Goal: Use online tool/utility: Use online tool/utility

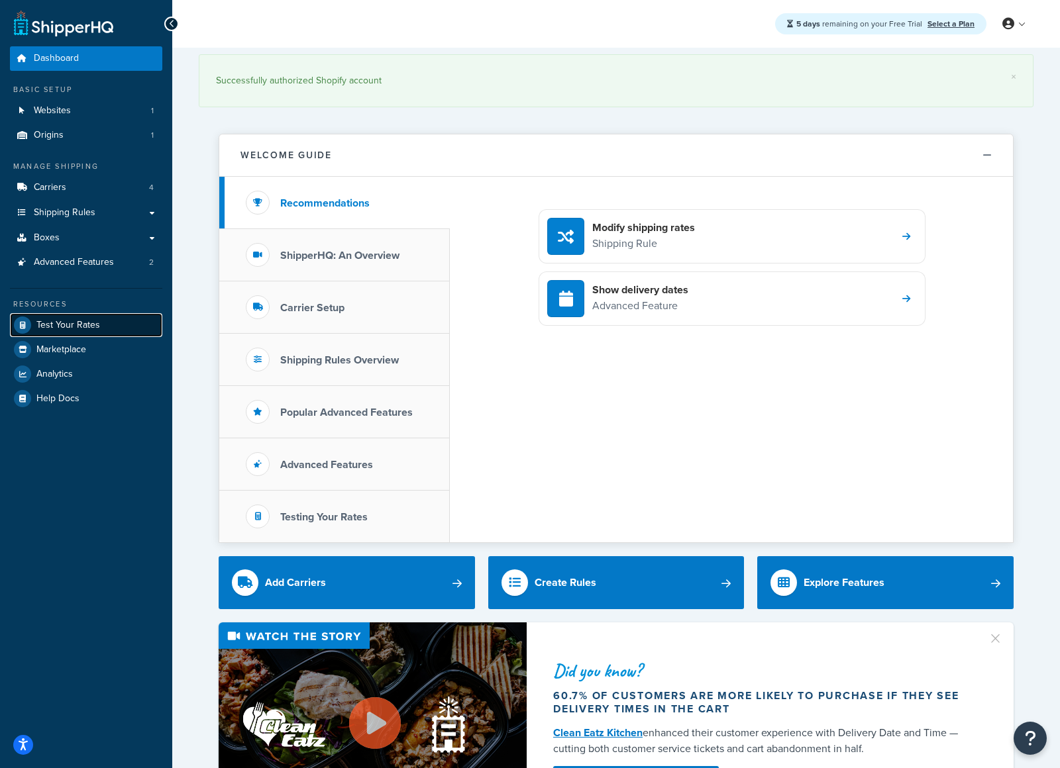
click at [79, 331] on link "Test Your Rates" at bounding box center [86, 325] width 152 height 24
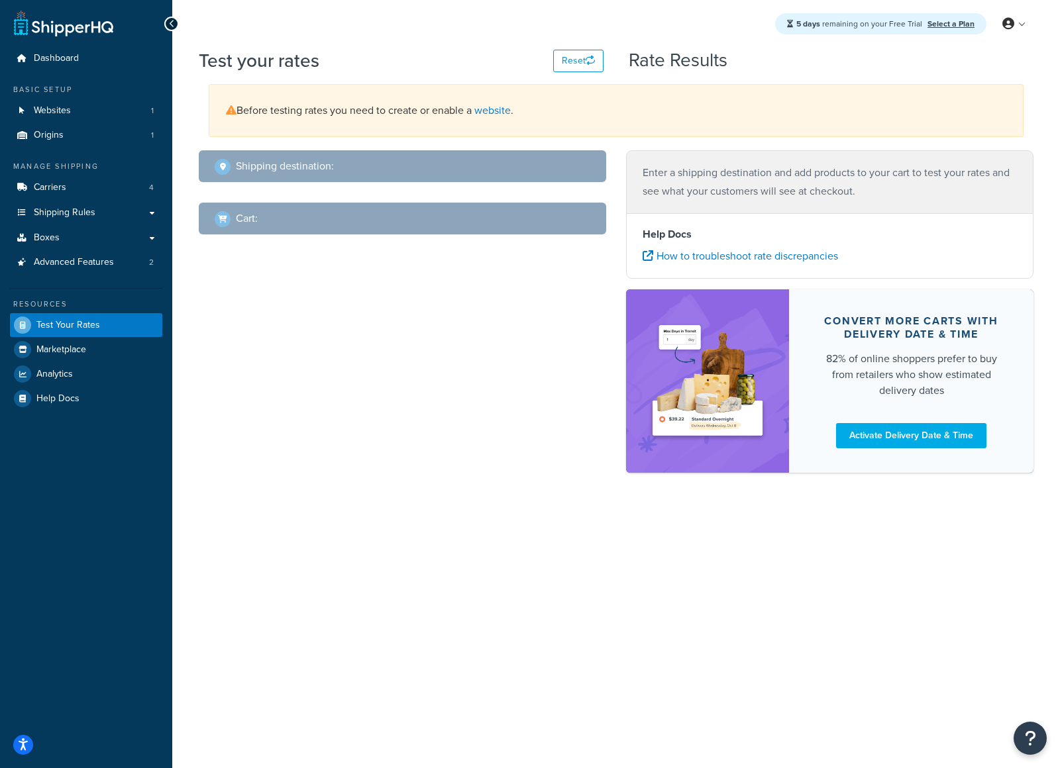
select select "[GEOGRAPHIC_DATA]"
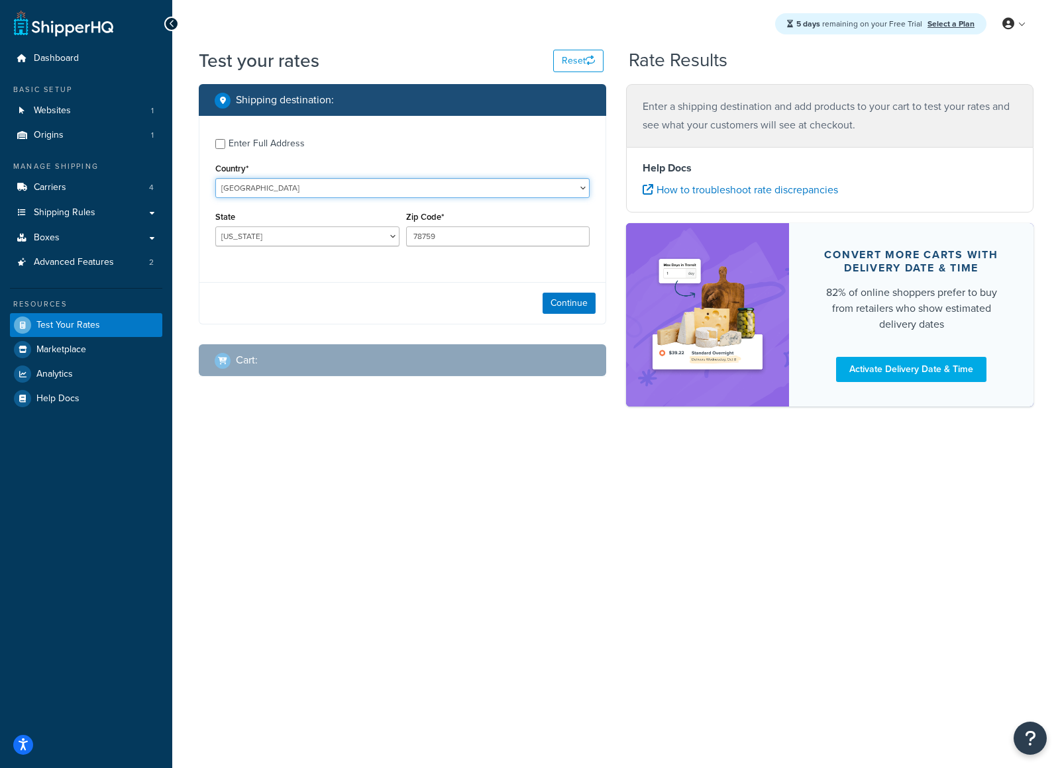
click at [301, 187] on select "[GEOGRAPHIC_DATA] [GEOGRAPHIC_DATA] [GEOGRAPHIC_DATA] [GEOGRAPHIC_DATA] [GEOGRA…" at bounding box center [402, 188] width 374 height 20
select select "XK"
click at [215, 178] on select "[GEOGRAPHIC_DATA] [GEOGRAPHIC_DATA] [GEOGRAPHIC_DATA] [GEOGRAPHIC_DATA] [GEOGRA…" at bounding box center [402, 188] width 374 height 20
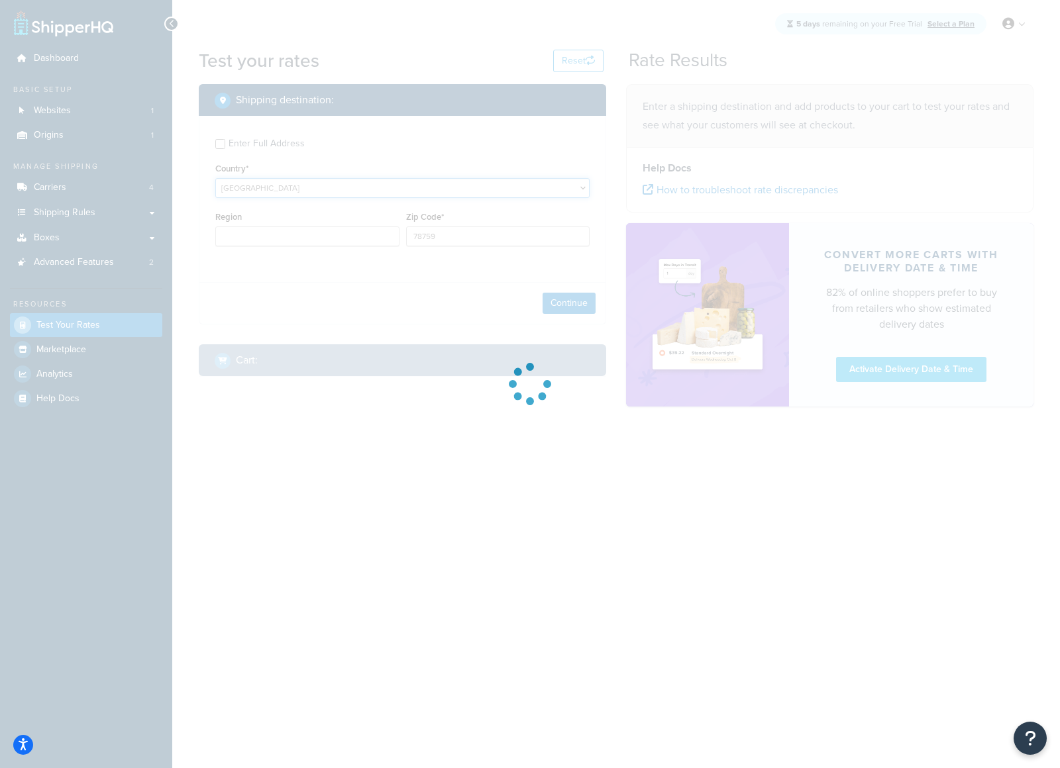
type input "[GEOGRAPHIC_DATA]"
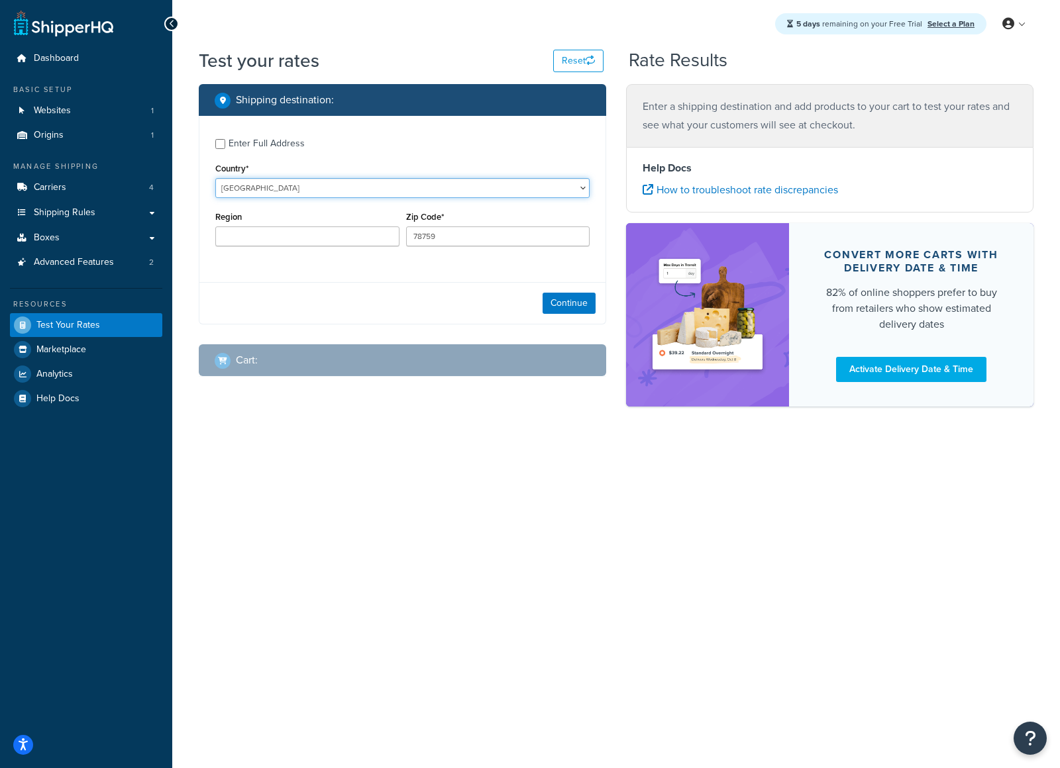
select select "KR"
click at [215, 178] on select "[GEOGRAPHIC_DATA] [GEOGRAPHIC_DATA] [GEOGRAPHIC_DATA] [GEOGRAPHIC_DATA] [GEOGRA…" at bounding box center [402, 188] width 374 height 20
click at [338, 236] on select "Busan [PERSON_NAME]'yeogsi Chungcheongbugdo Chungcheongnamdo Daegu [PERSON_NAME…" at bounding box center [307, 237] width 184 height 20
select select "11"
click at [215, 227] on select "Busan [PERSON_NAME]'yeogsi Chungcheongbugdo Chungcheongnamdo Daegu [PERSON_NAME…" at bounding box center [307, 237] width 184 height 20
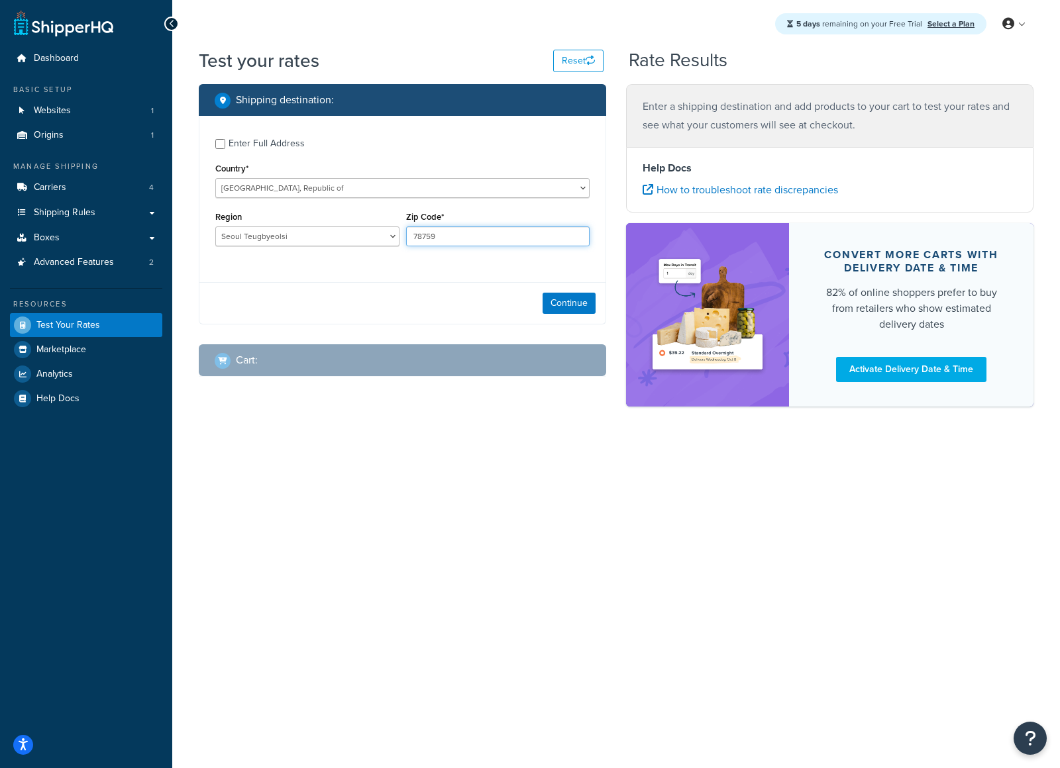
click at [482, 241] on input "78759" at bounding box center [498, 237] width 184 height 20
type input "06593"
click at [460, 327] on div "Shipping destination : Enter Full Address Country* [GEOGRAPHIC_DATA] [GEOGRAPHI…" at bounding box center [402, 240] width 427 height 313
click at [576, 297] on button "Continue" at bounding box center [568, 303] width 53 height 21
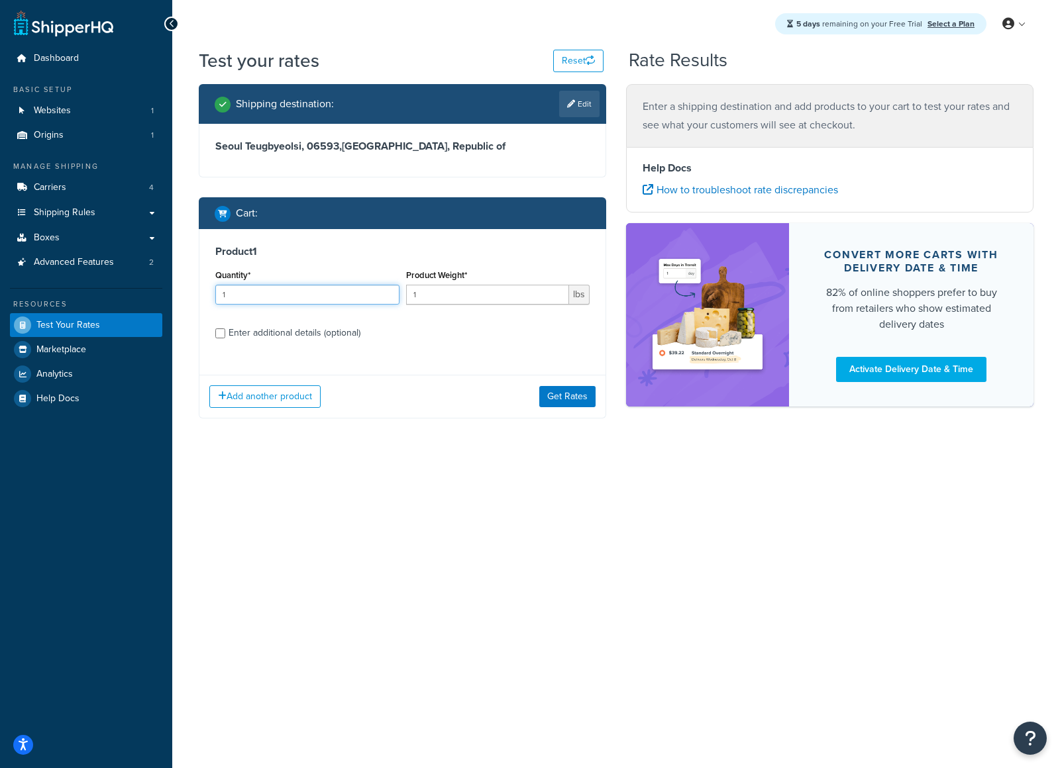
click at [293, 298] on input "1" at bounding box center [307, 295] width 184 height 20
type input "17"
click at [460, 298] on input "1" at bounding box center [488, 295] width 164 height 20
type input "1.5"
click at [297, 334] on div "Enter additional details (optional)" at bounding box center [295, 333] width 132 height 19
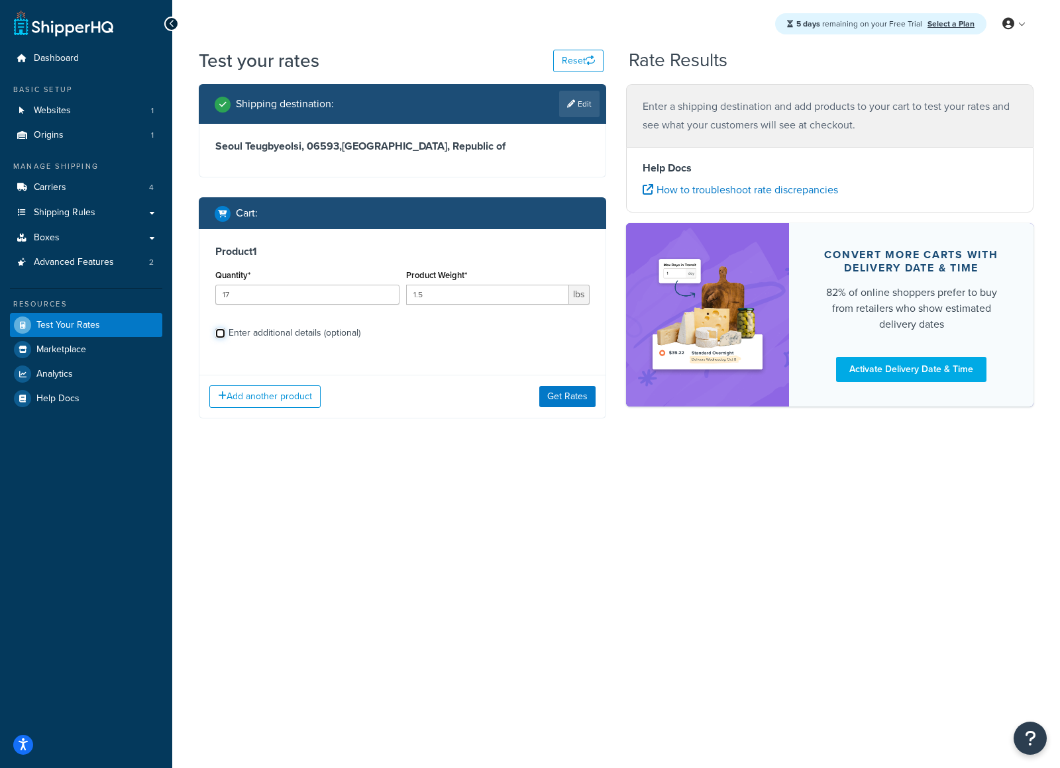
click at [225, 334] on input "Enter additional details (optional)" at bounding box center [220, 334] width 10 height 10
checkbox input "true"
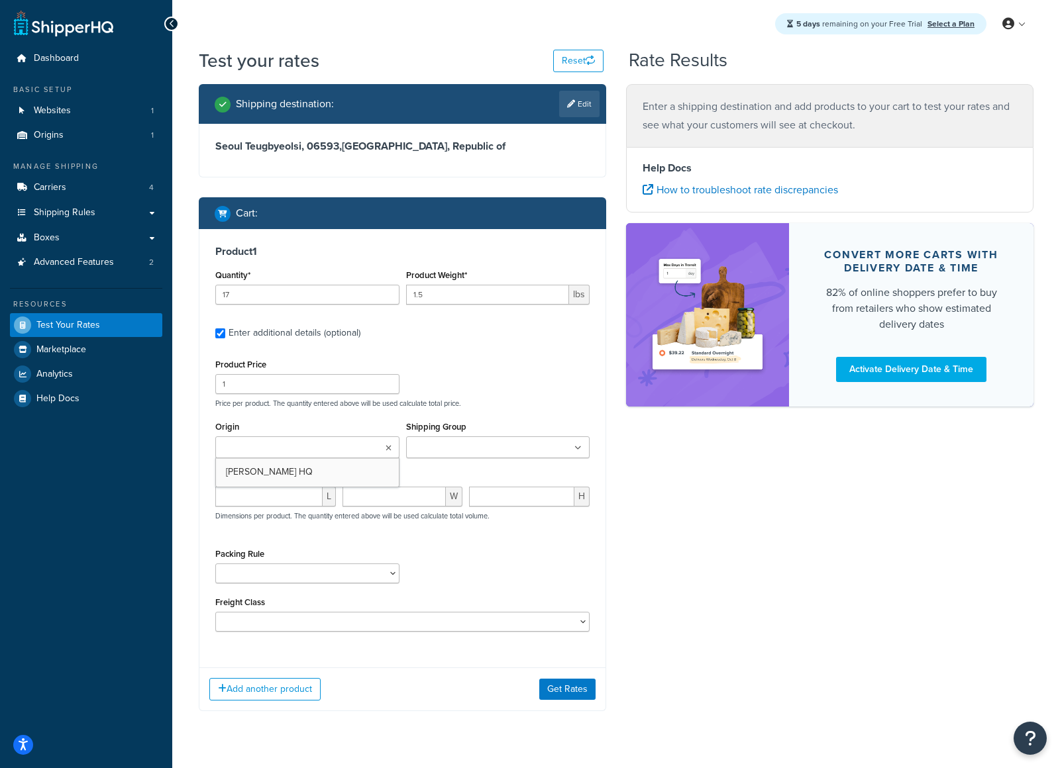
click at [311, 448] on input "Origin" at bounding box center [277, 448] width 117 height 15
click at [270, 499] on input "number" at bounding box center [268, 497] width 107 height 20
type input "14"
type input "10"
type input "7.5"
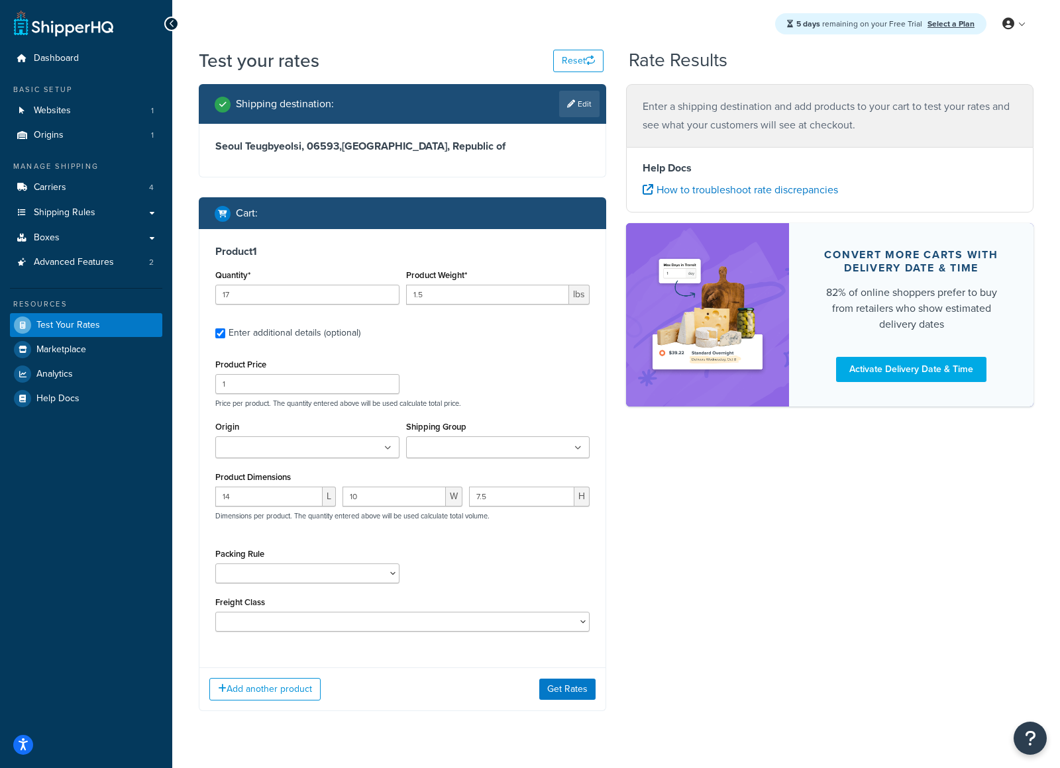
click at [370, 539] on div "Product Price 1 Price per product. The quantity entered above will be used calc…" at bounding box center [402, 494] width 374 height 276
click at [414, 293] on input "1.5" at bounding box center [488, 295] width 164 height 20
type input "2.5"
click at [714, 474] on div "Shipping destination : Edit [GEOGRAPHIC_DATA] Teugbyeolsi, 06593 , [GEOGRAPHIC_…" at bounding box center [616, 407] width 854 height 647
drag, startPoint x: 293, startPoint y: 688, endPoint x: 356, endPoint y: 668, distance: 65.4
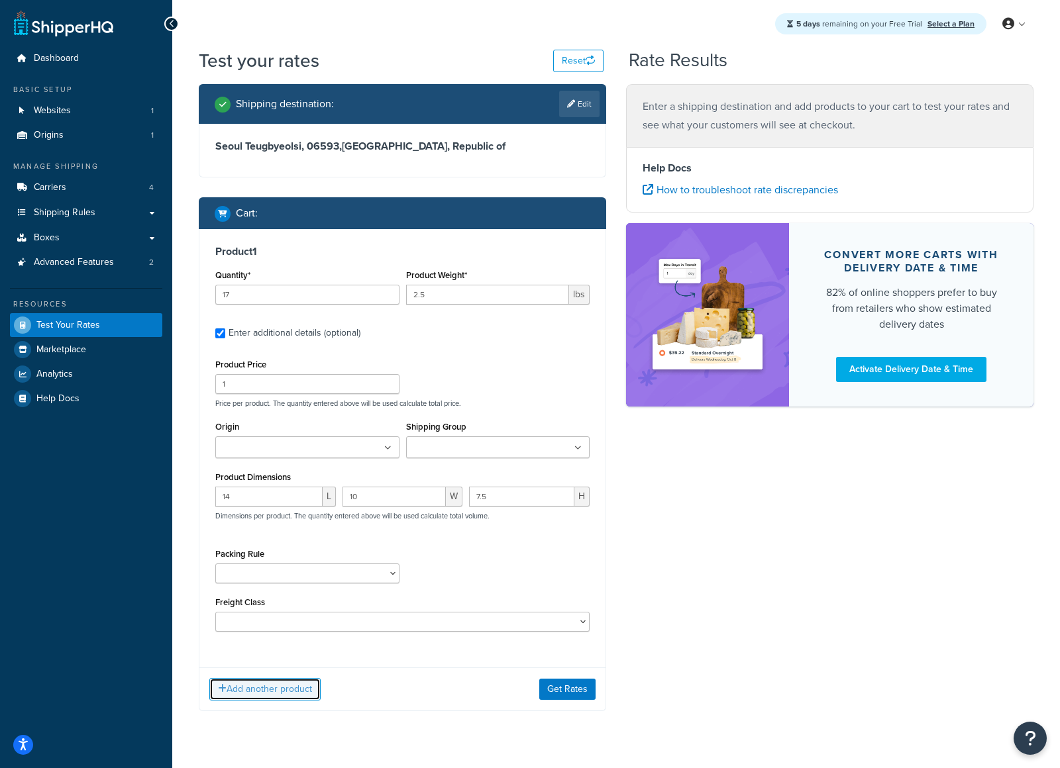
click at [293, 688] on button "Add another product" at bounding box center [264, 689] width 111 height 23
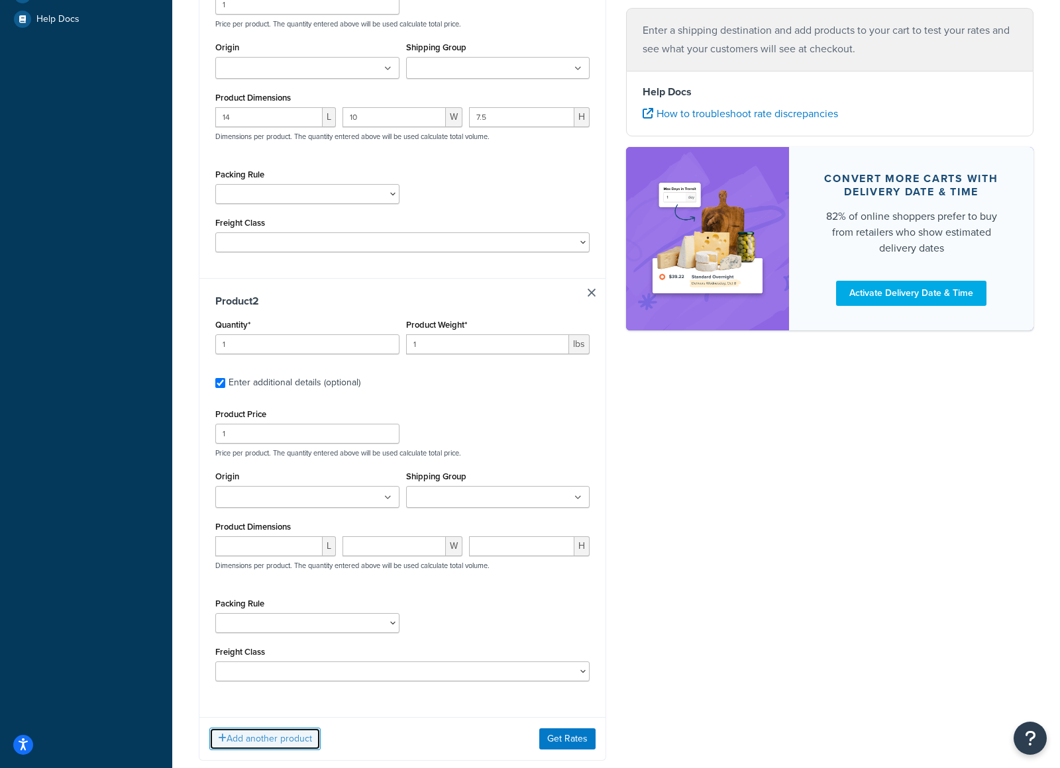
scroll to position [462, 0]
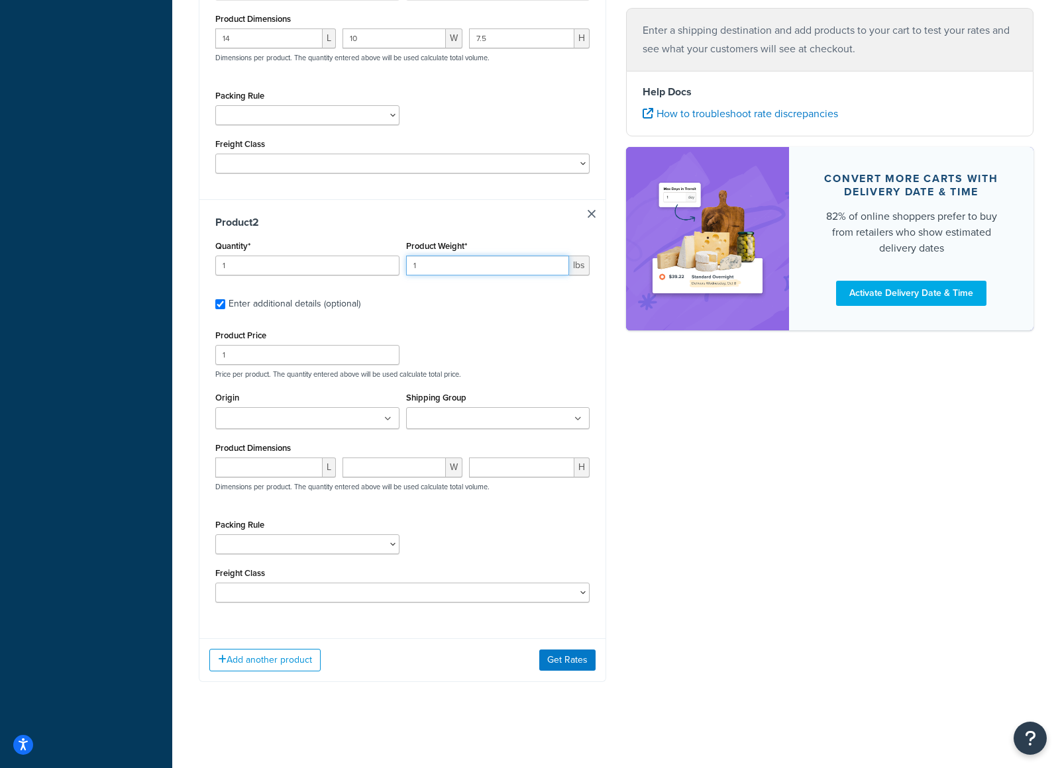
click at [466, 267] on input "1" at bounding box center [488, 266] width 164 height 20
type input "1"
type input "4"
click at [287, 272] on input "1" at bounding box center [307, 266] width 184 height 20
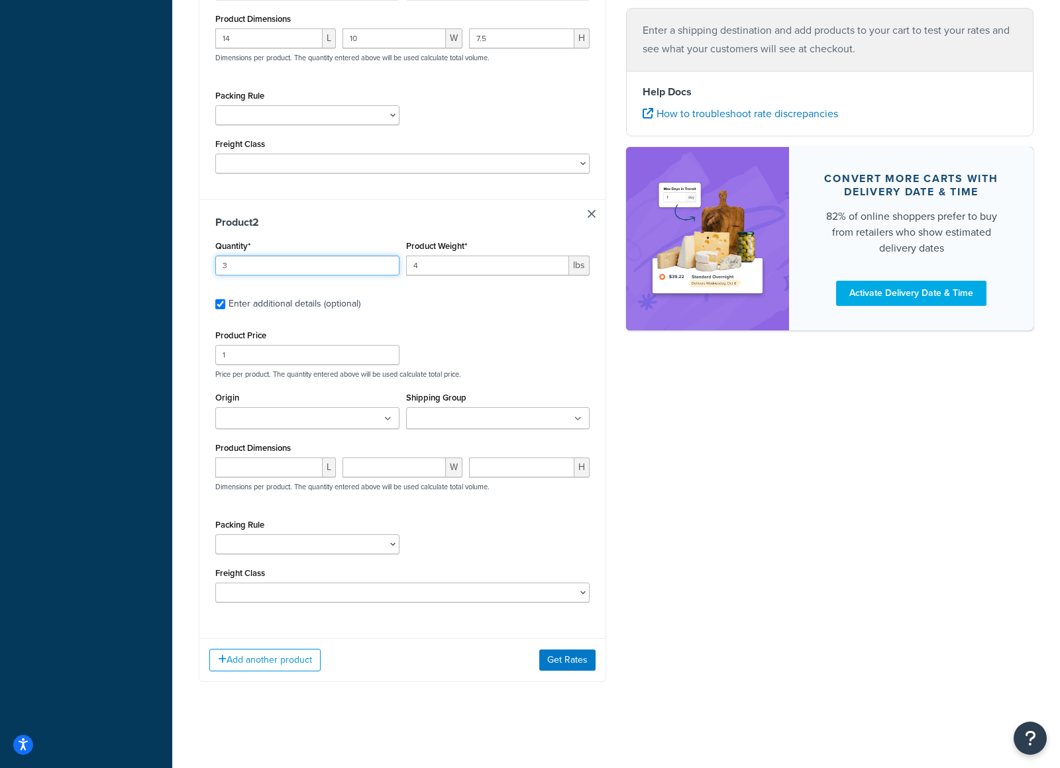
click at [286, 271] on input "3" at bounding box center [307, 266] width 184 height 20
type input "3"
click at [736, 431] on div "Shipping destination : Edit [GEOGRAPHIC_DATA] Teugbyeolsi, 06593 , [GEOGRAPHIC_…" at bounding box center [616, 166] width 854 height 1076
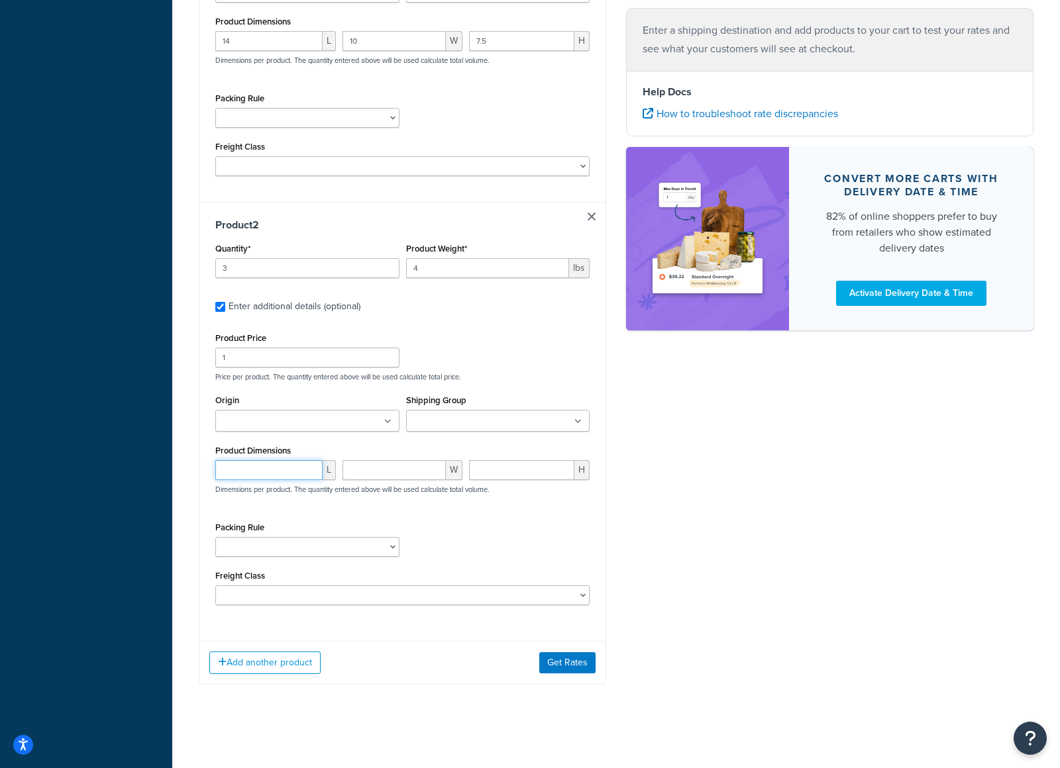
click at [286, 474] on input "number" at bounding box center [268, 470] width 107 height 20
type input "16"
type input "8.5"
type input "3.25"
drag, startPoint x: 699, startPoint y: 479, endPoint x: 691, endPoint y: 479, distance: 8.6
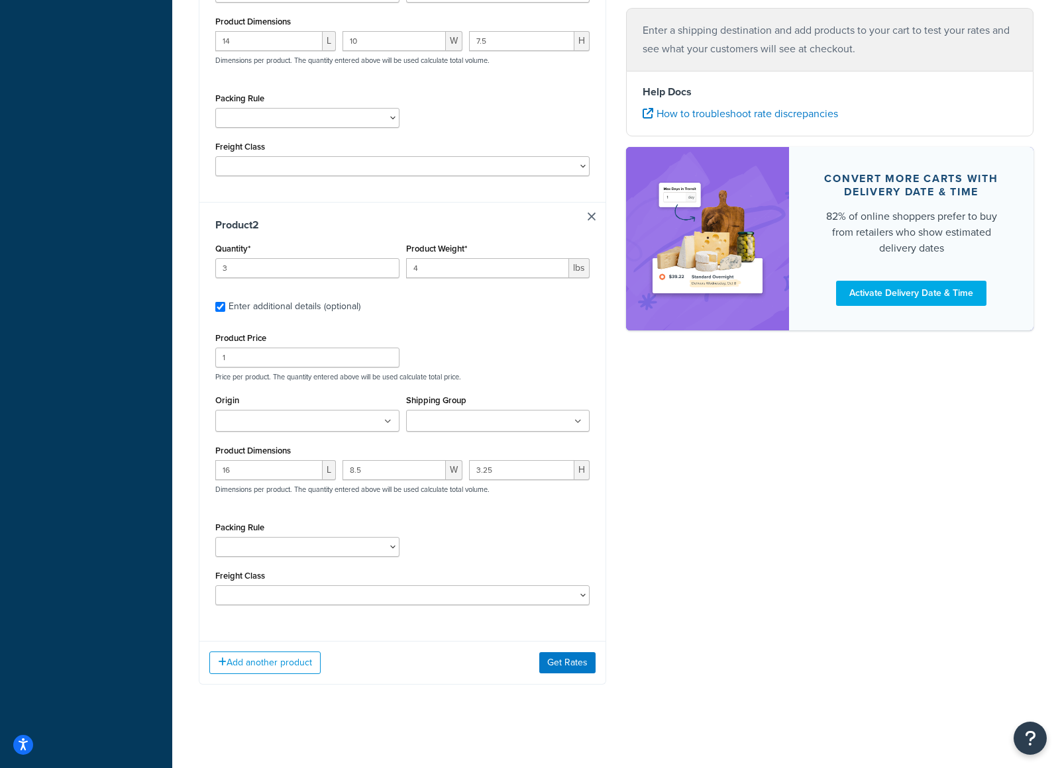
click at [699, 479] on div "Shipping destination : Edit [GEOGRAPHIC_DATA] Teugbyeolsi, 06593 , [GEOGRAPHIC_…" at bounding box center [616, 166] width 854 height 1076
click at [306, 661] on button "Add another product" at bounding box center [264, 663] width 111 height 23
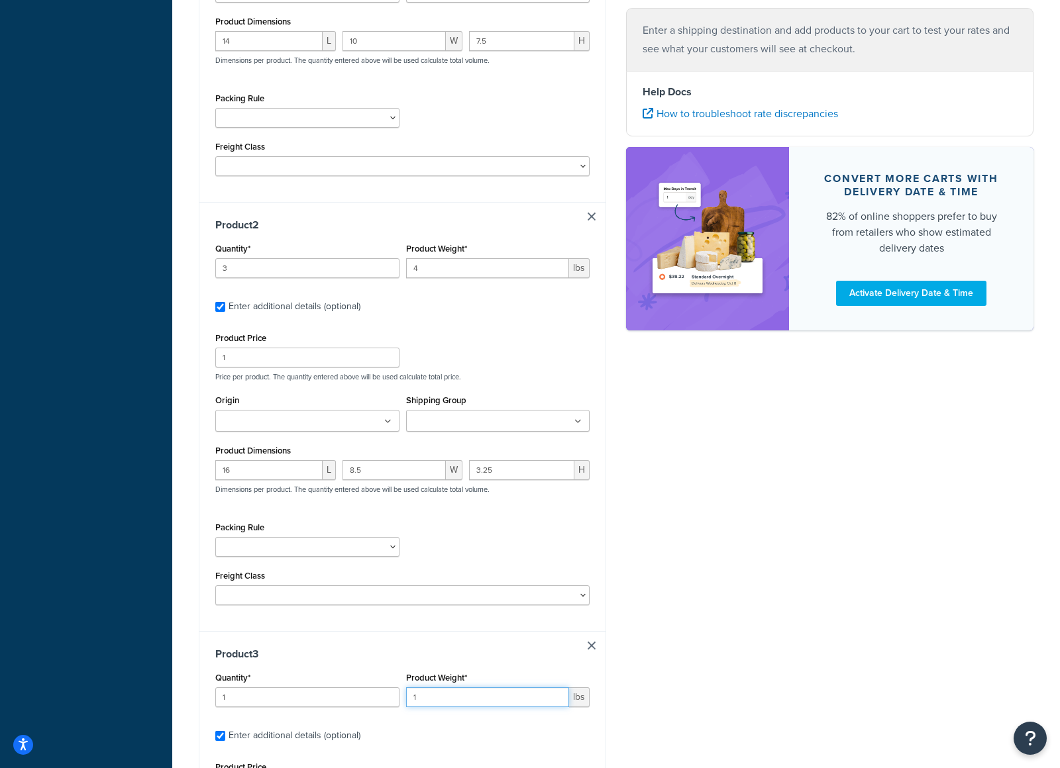
click at [510, 704] on input "1" at bounding box center [488, 698] width 164 height 20
click at [510, 705] on input "1" at bounding box center [488, 698] width 164 height 20
type input "0.5"
click at [318, 699] on input "1" at bounding box center [307, 698] width 184 height 20
type input "2"
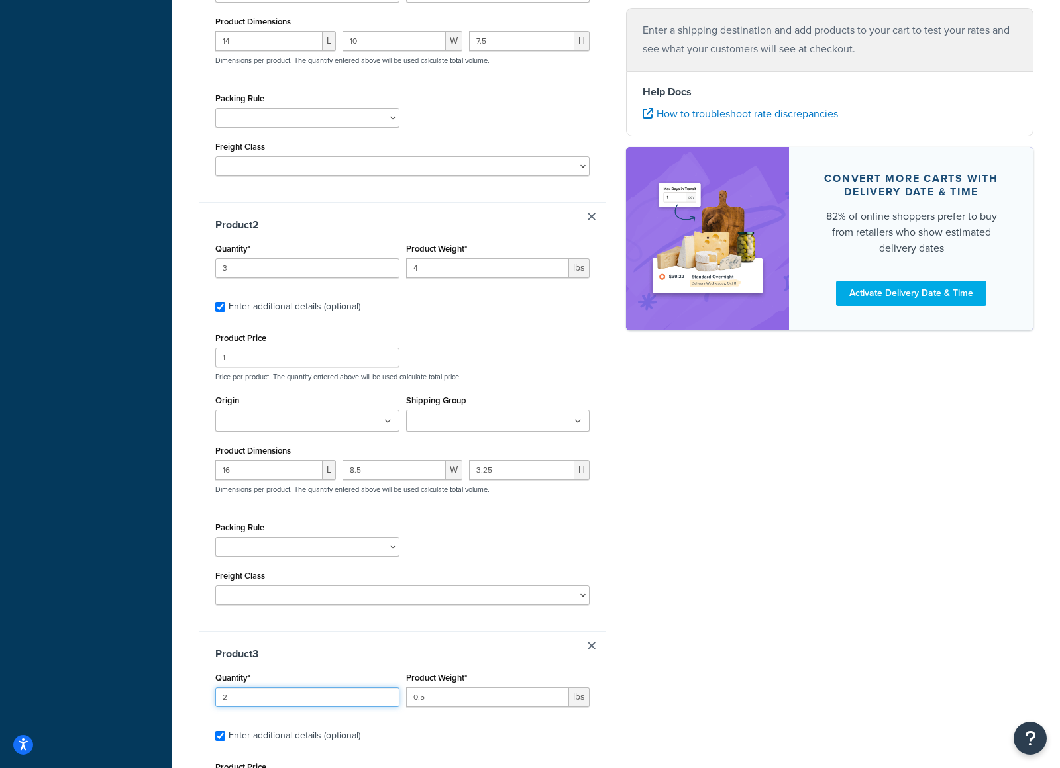
click at [386, 699] on input "2" at bounding box center [307, 698] width 184 height 20
click at [772, 682] on div "Shipping destination : Edit [GEOGRAPHIC_DATA] Teugbyeolsi, 06593 , [GEOGRAPHIC_…" at bounding box center [616, 381] width 854 height 1506
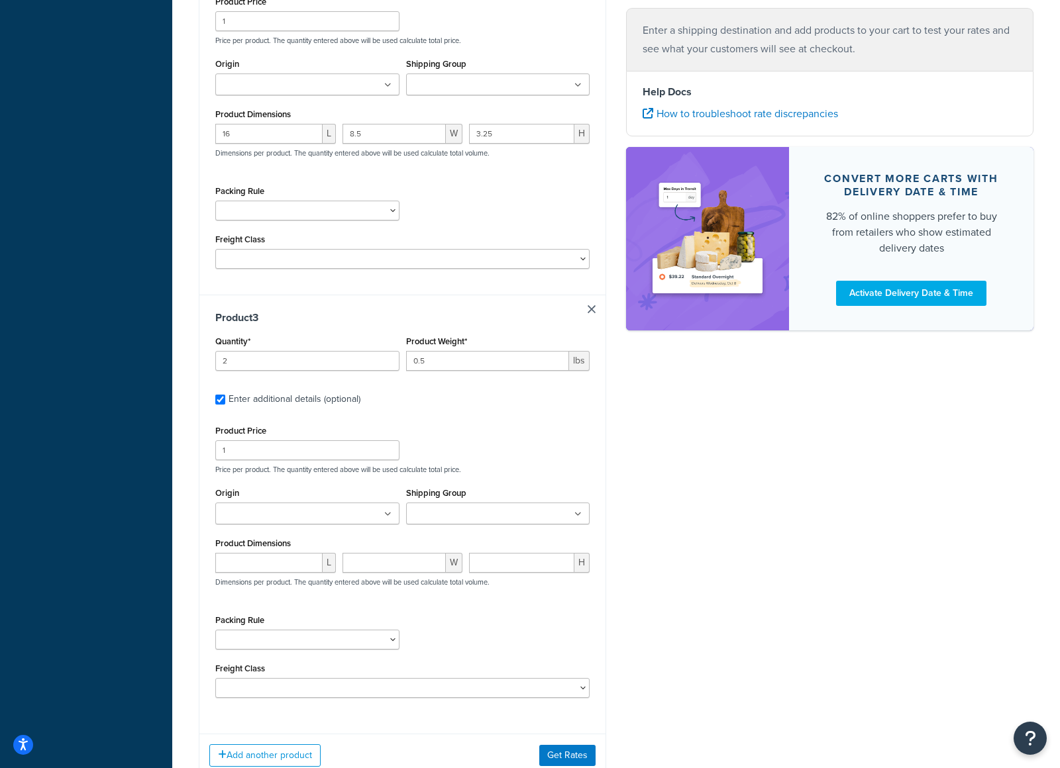
scroll to position [893, 0]
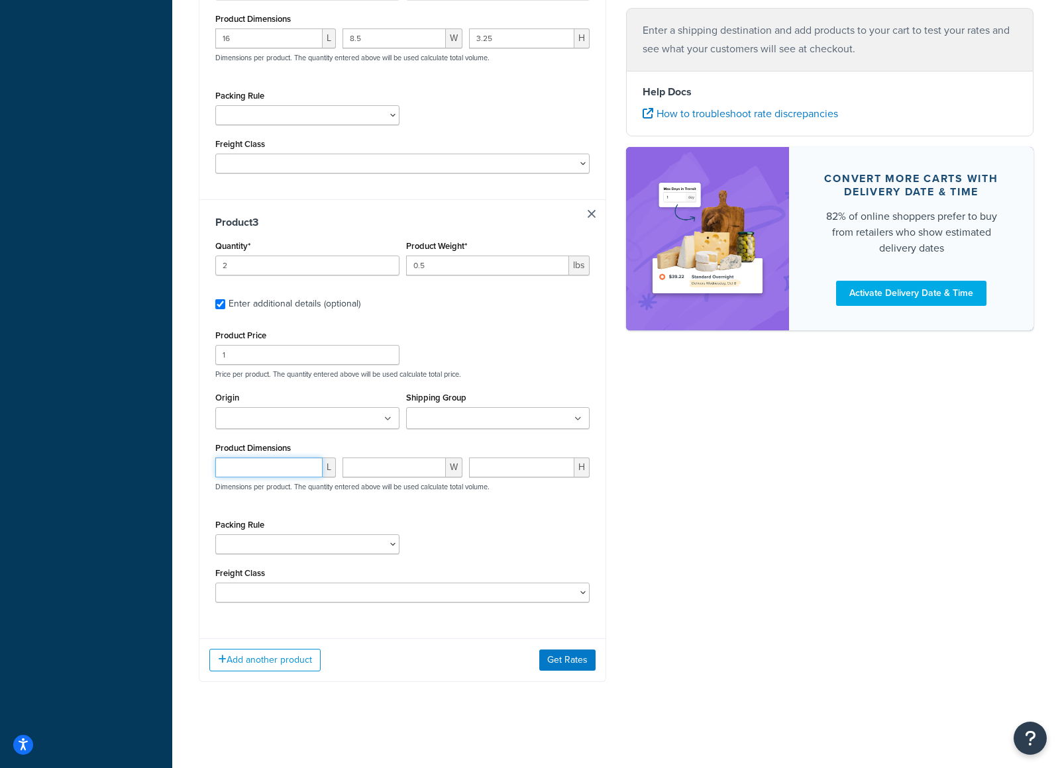
click at [293, 472] on input "number" at bounding box center [268, 468] width 107 height 20
type input "6.25"
type input "5.5"
click at [482, 467] on input ".8" at bounding box center [521, 468] width 105 height 20
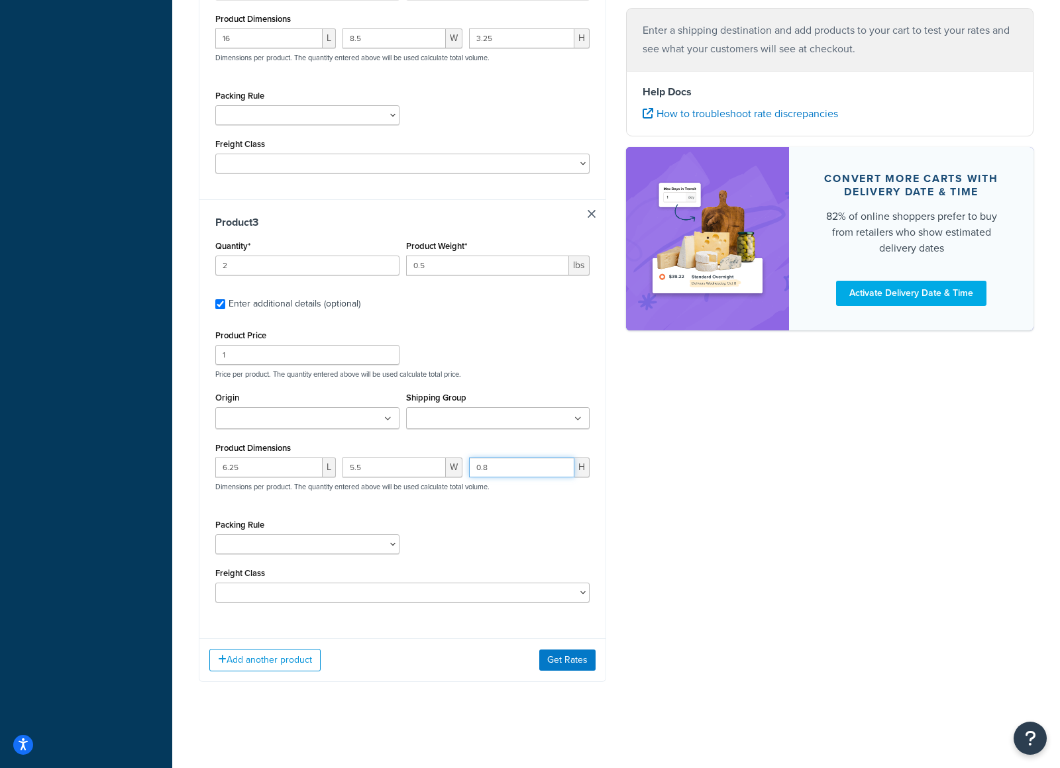
type input "0.8"
click at [564, 656] on button "Get Rates" at bounding box center [567, 660] width 56 height 21
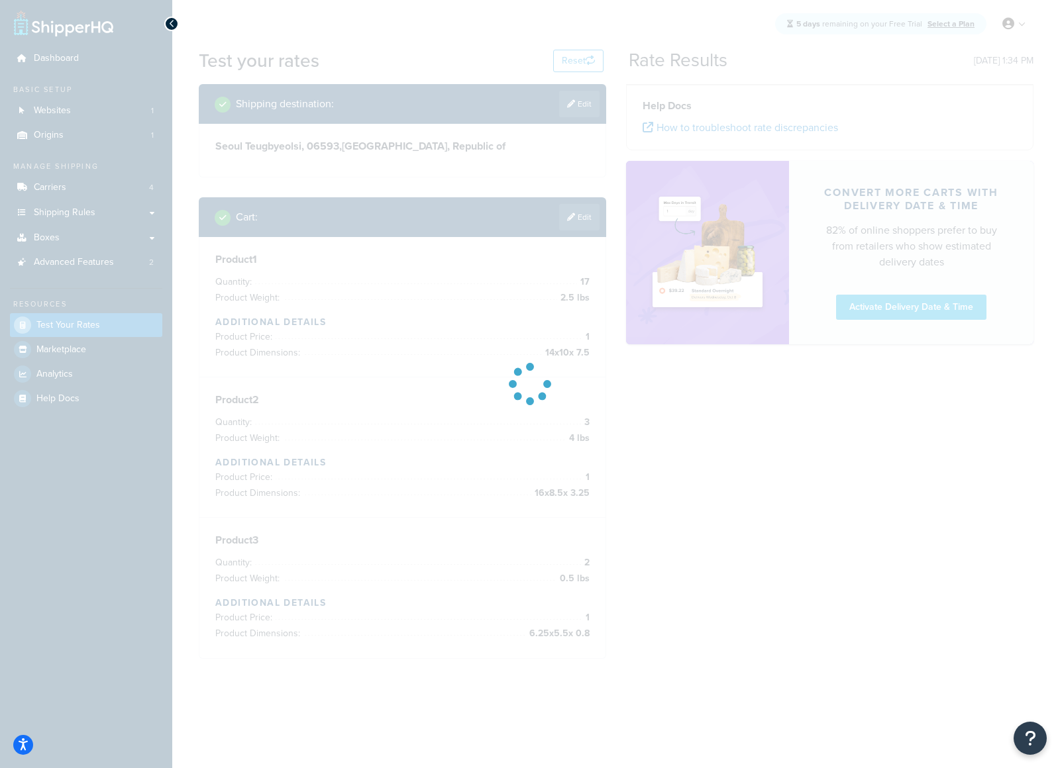
scroll to position [0, 0]
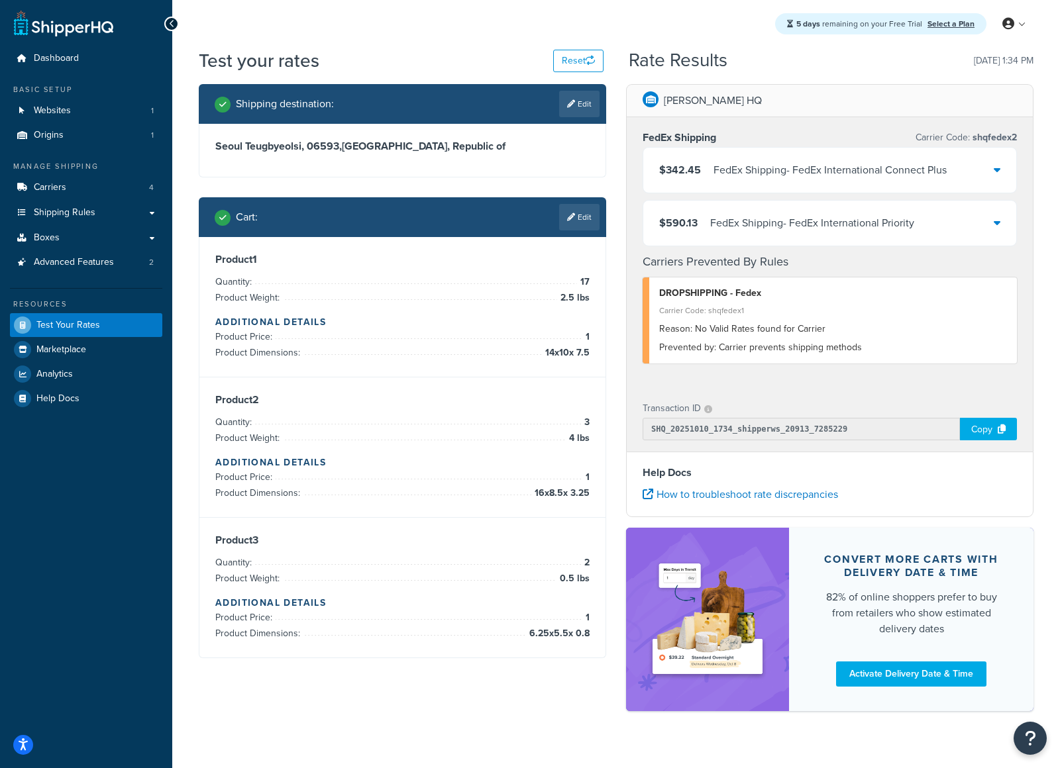
click at [986, 172] on div "$342.45 FedEx Shipping - FedEx International Connect Plus" at bounding box center [829, 170] width 373 height 45
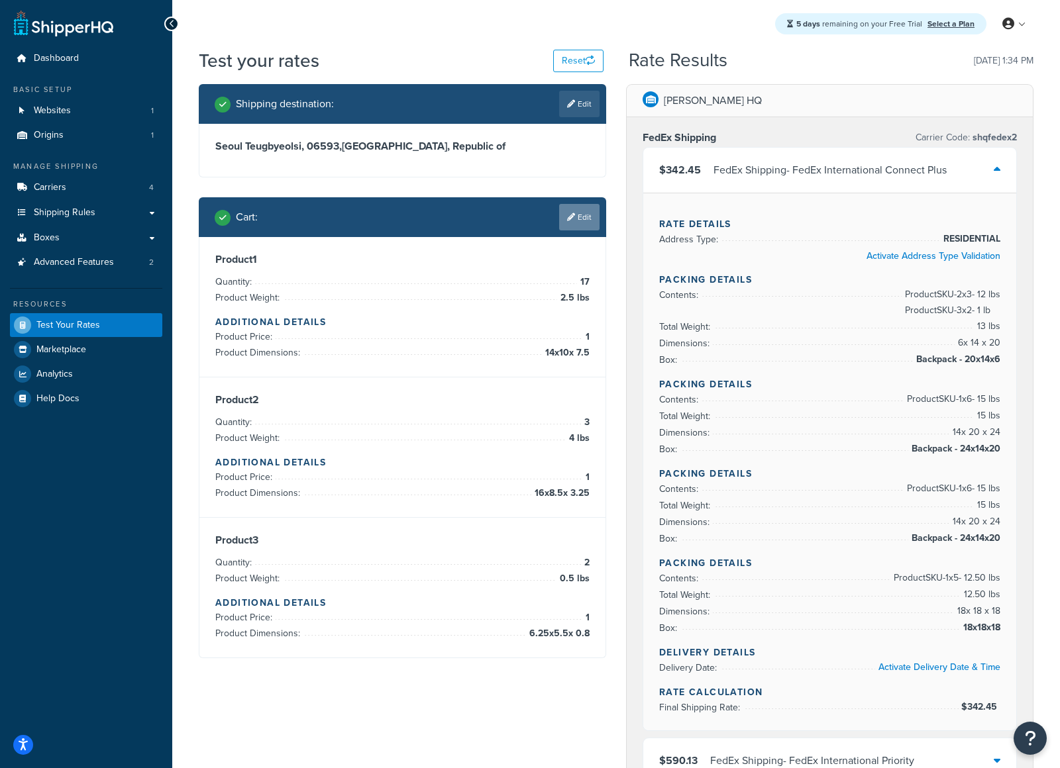
click at [573, 221] on link "Edit" at bounding box center [579, 217] width 40 height 26
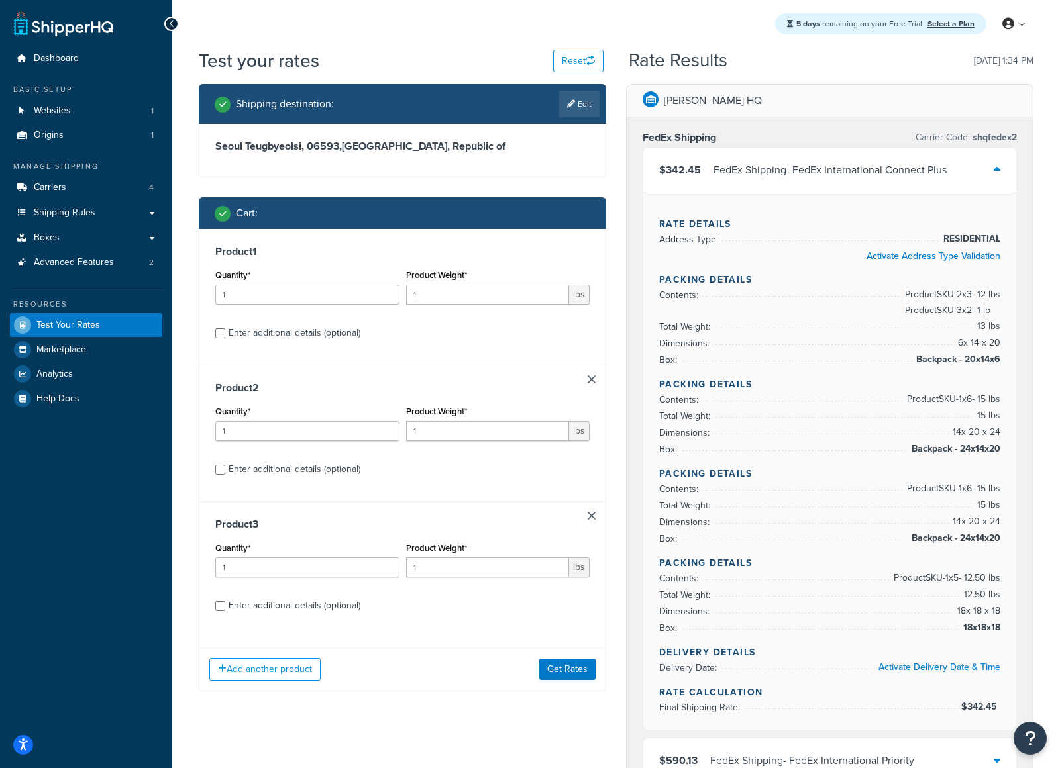
click at [231, 338] on div "Enter additional details (optional)" at bounding box center [295, 333] width 132 height 19
click at [225, 338] on input "Enter additional details (optional)" at bounding box center [220, 334] width 10 height 10
checkbox input "true"
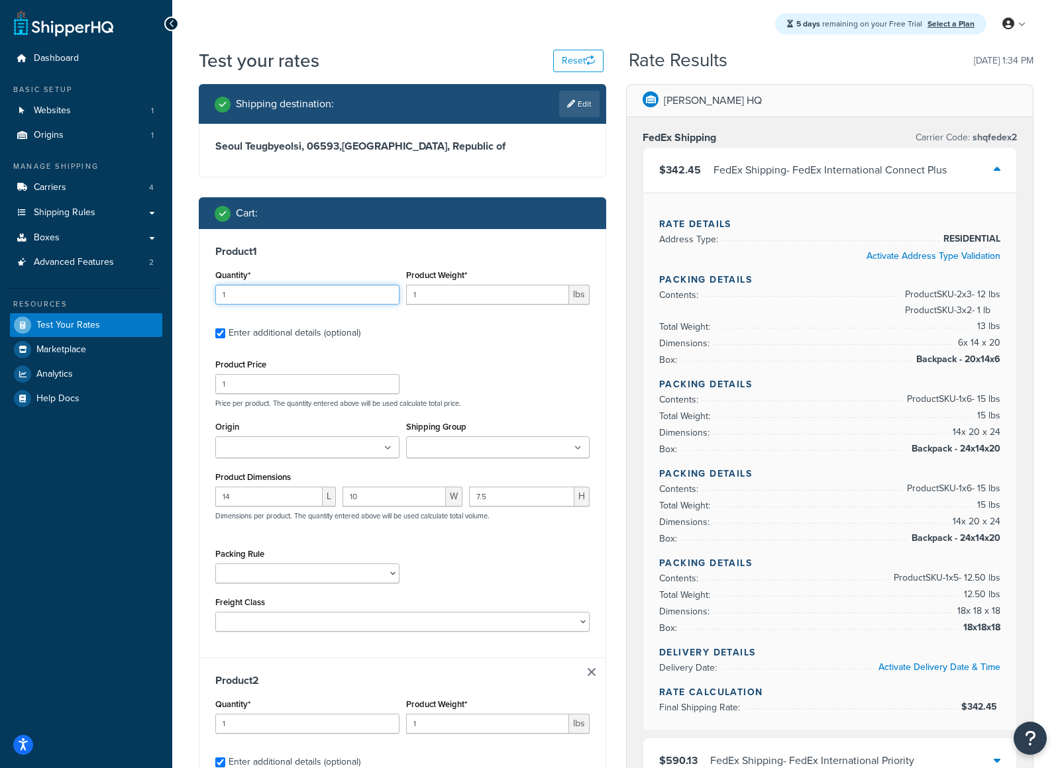
click at [270, 293] on input "1" at bounding box center [307, 295] width 184 height 20
type input "17"
click at [388, 725] on input "2" at bounding box center [307, 724] width 184 height 20
type input "3"
click at [388, 725] on input "3" at bounding box center [307, 724] width 184 height 20
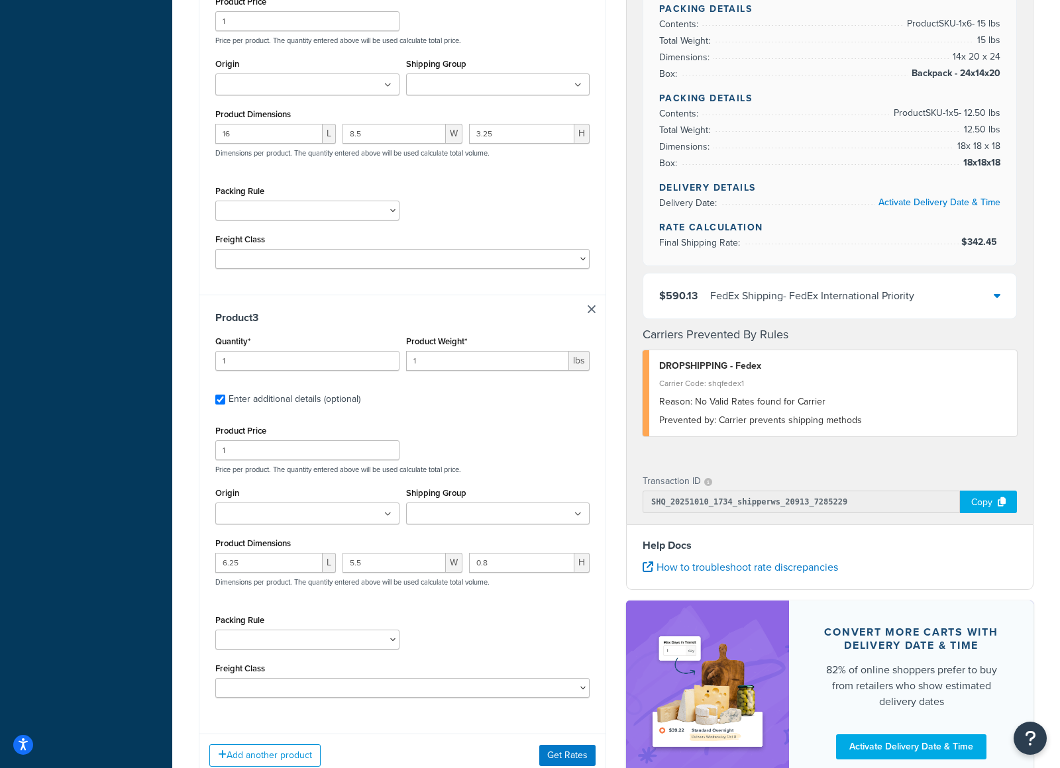
scroll to position [724, 0]
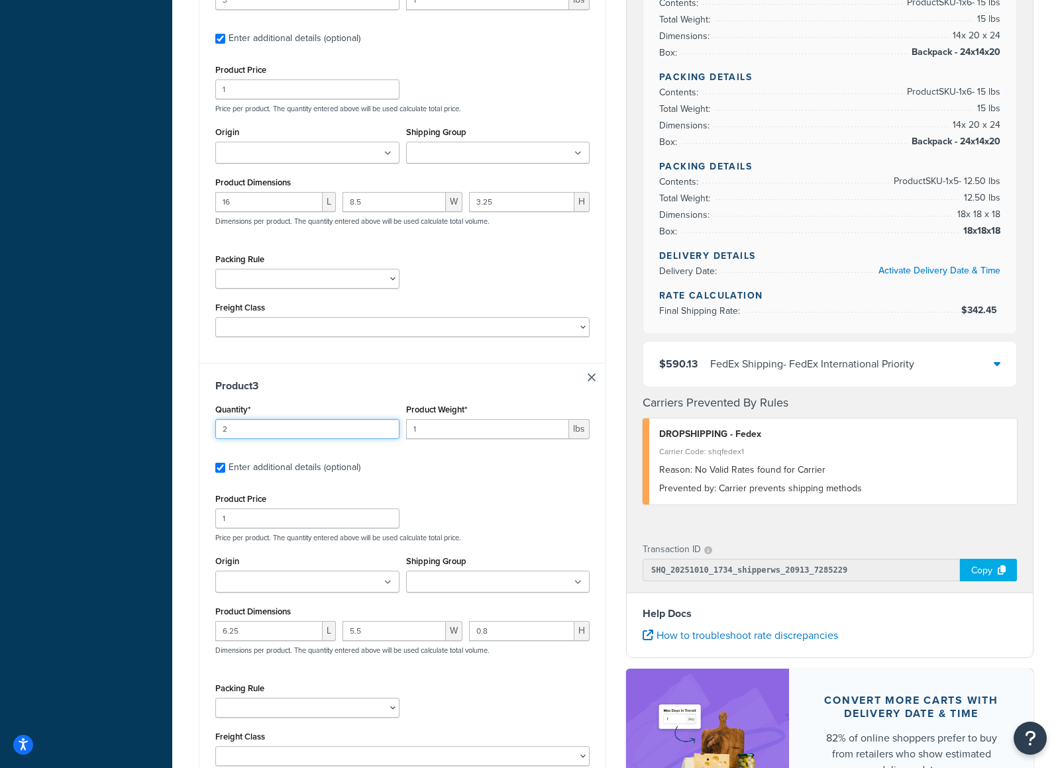
type input "2"
click at [387, 429] on input "2" at bounding box center [307, 429] width 184 height 20
click at [450, 440] on input "1" at bounding box center [488, 430] width 164 height 20
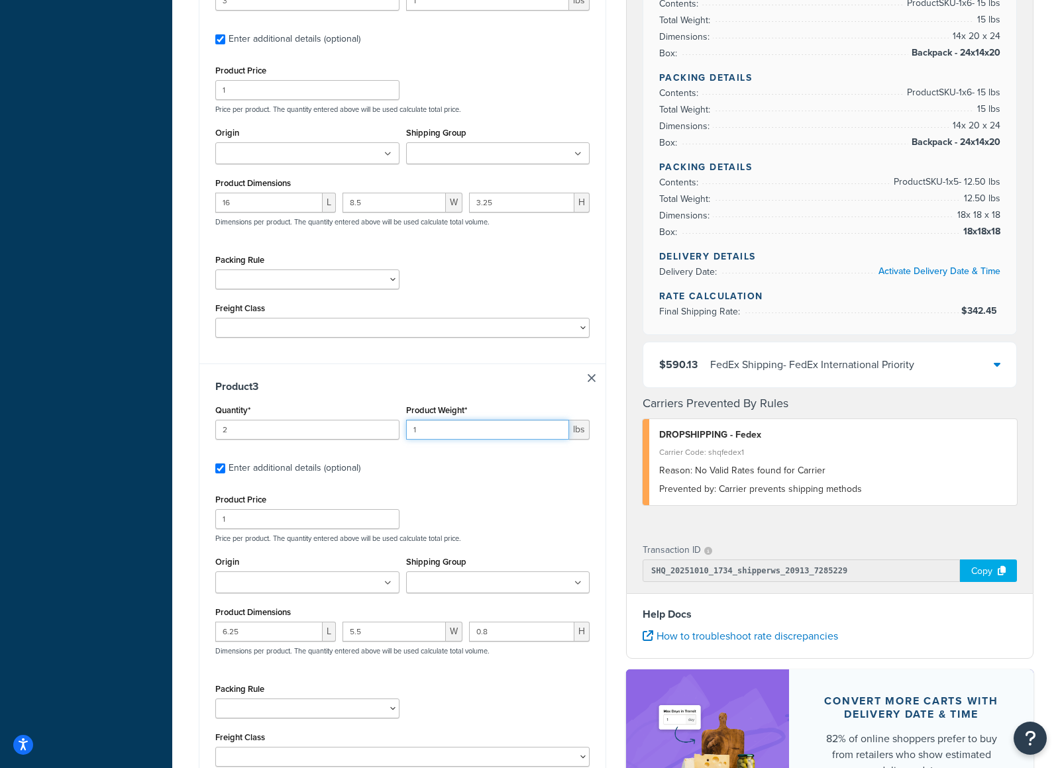
click at [450, 440] on input "1" at bounding box center [488, 430] width 164 height 20
type input ".8"
click at [503, 493] on div "Product Price 1 Price per product. The quantity entered above will be used calc…" at bounding box center [402, 517] width 381 height 52
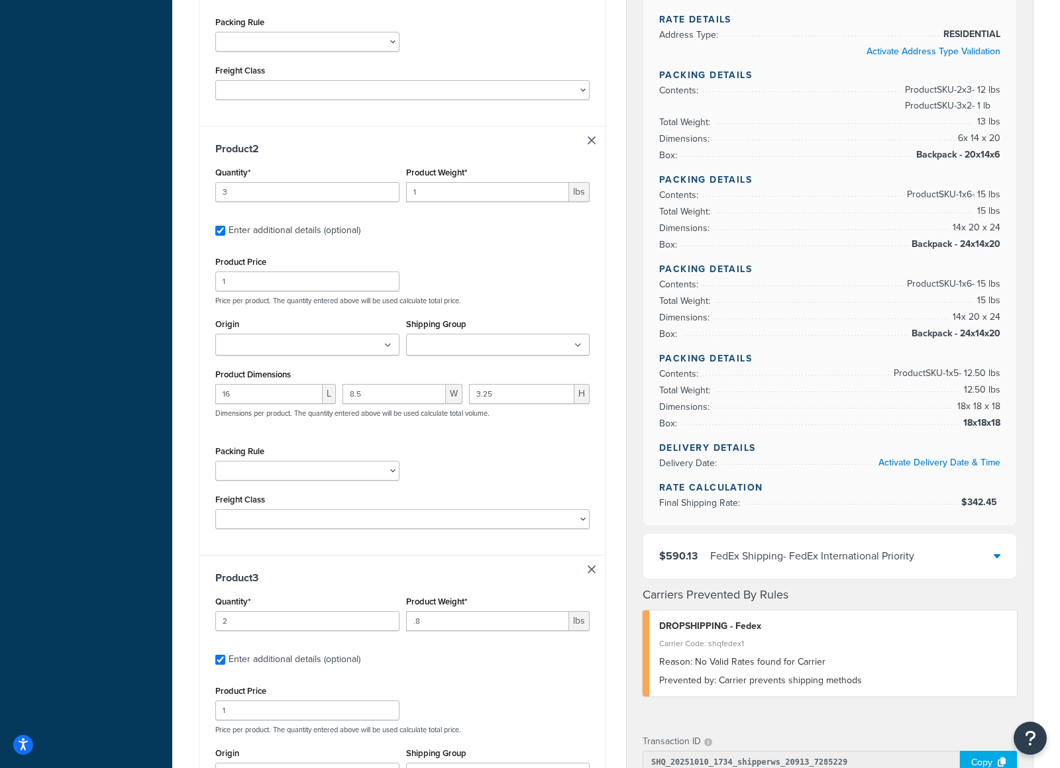
scroll to position [515, 0]
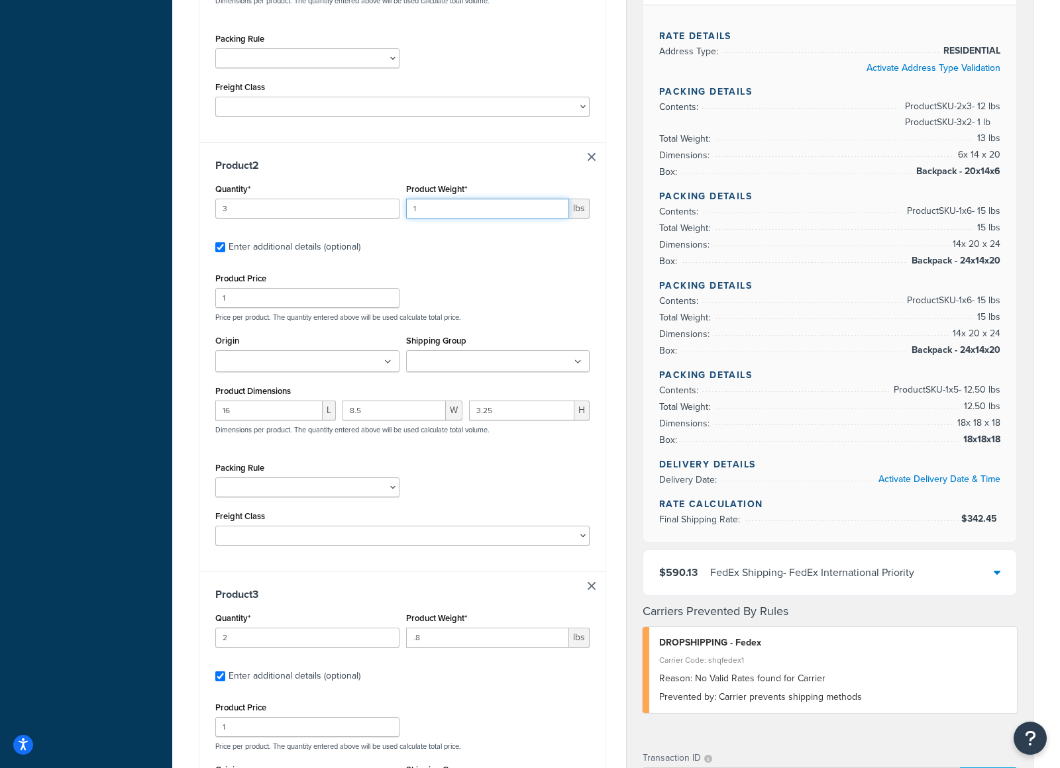
click at [466, 213] on input "1" at bounding box center [488, 209] width 164 height 20
type input "1"
type input "4"
click at [485, 263] on div "Product 2 Quantity* 3 Product Weight* 4 lbs Enter additional details (optional)…" at bounding box center [402, 356] width 406 height 429
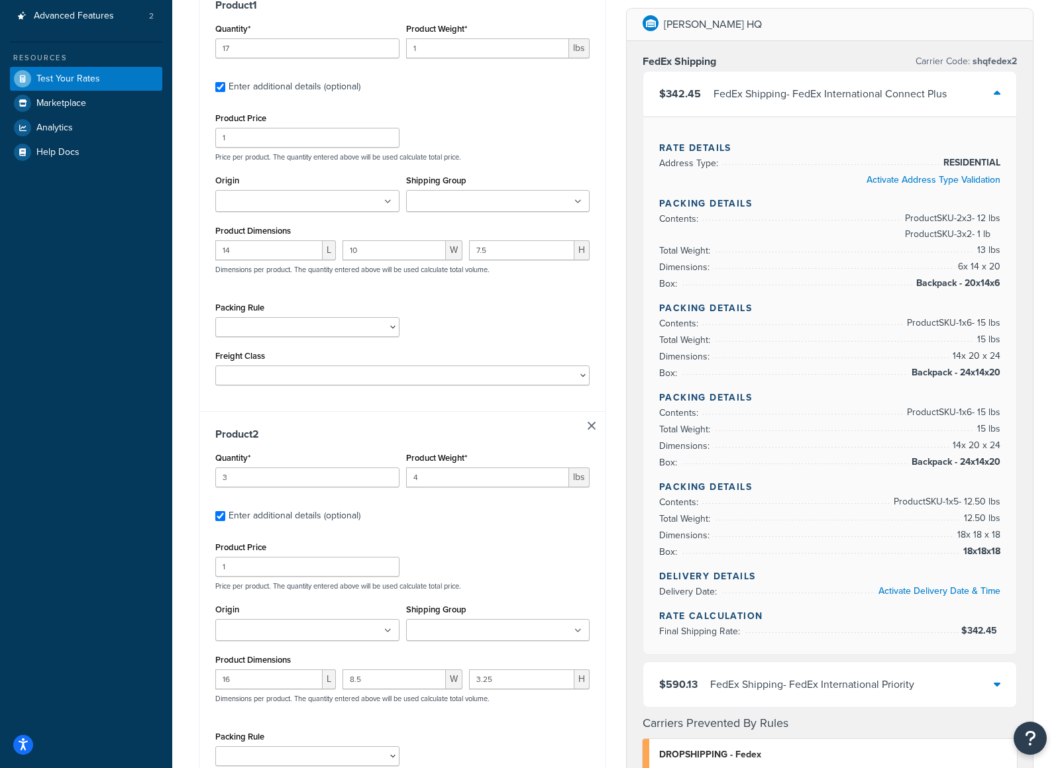
scroll to position [199, 0]
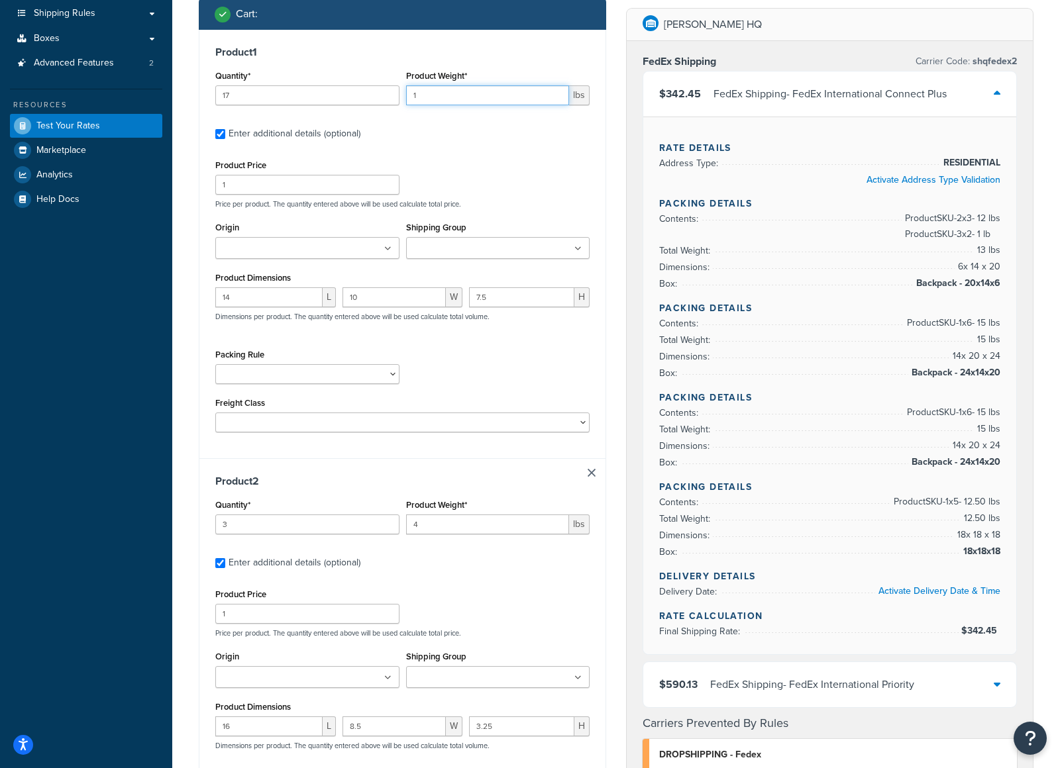
click at [456, 101] on input "1" at bounding box center [488, 95] width 164 height 20
type input "2.5"
click at [601, 170] on div "Product 1 Quantity* 17 Product Weight* 2.5 lbs Enter additional details (option…" at bounding box center [402, 244] width 406 height 429
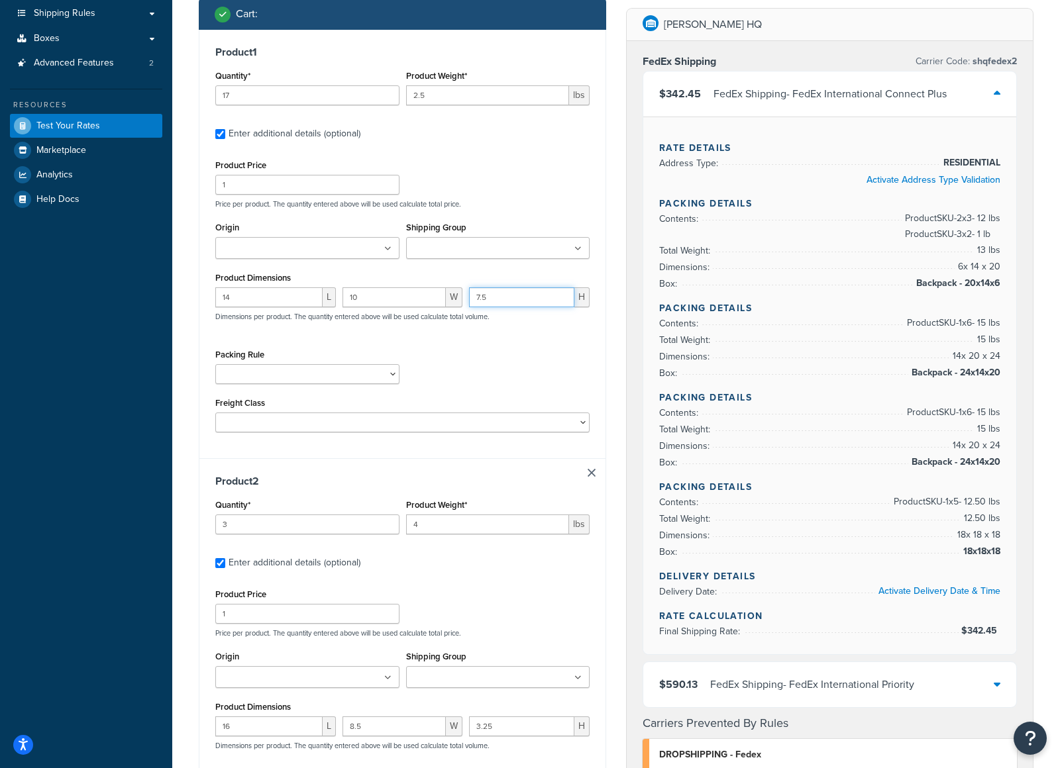
click at [523, 298] on input "7.5" at bounding box center [521, 297] width 105 height 20
type input "6.5"
click at [587, 364] on div "Packing Rule Clothing Standard Pack Separately ProS1 and Hybrid 100 packs Stand…" at bounding box center [402, 370] width 381 height 48
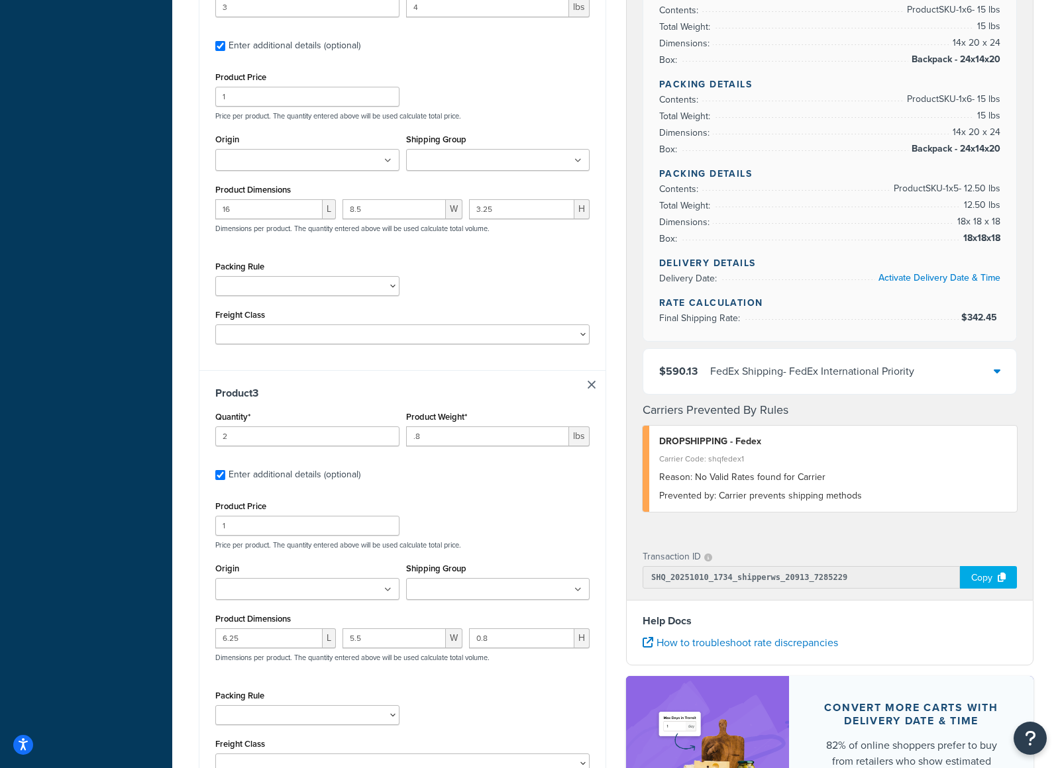
scroll to position [893, 0]
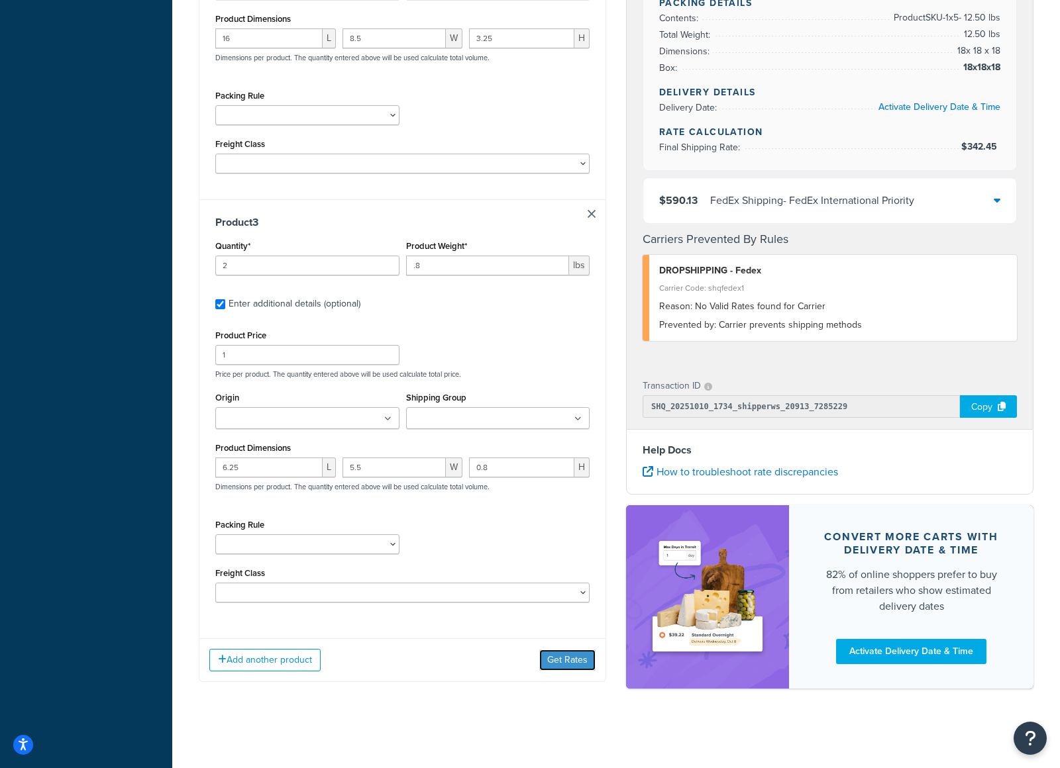
click at [549, 650] on button "Get Rates" at bounding box center [567, 660] width 56 height 21
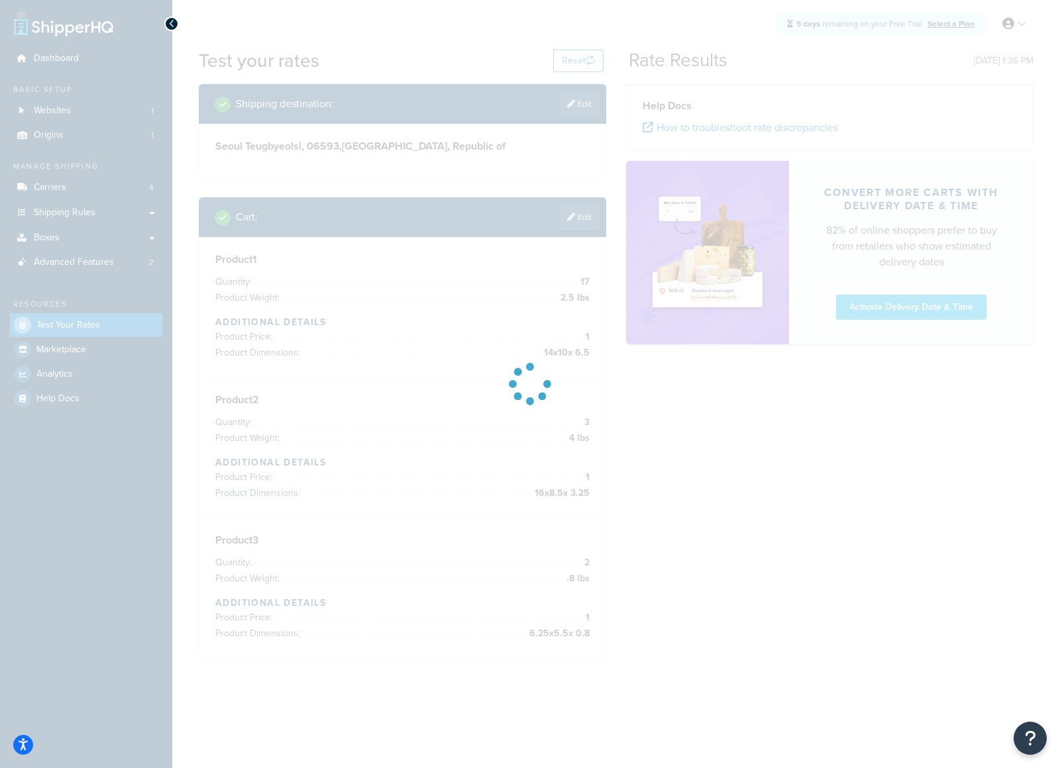
scroll to position [0, 0]
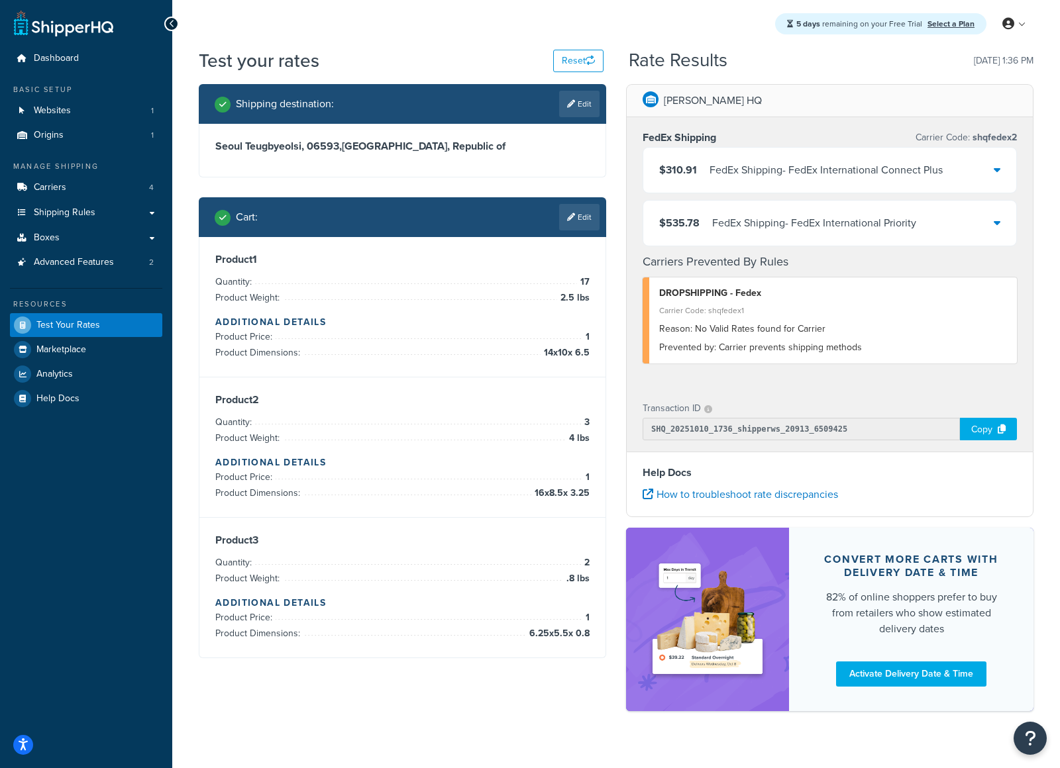
click at [582, 207] on link "Edit" at bounding box center [579, 217] width 40 height 26
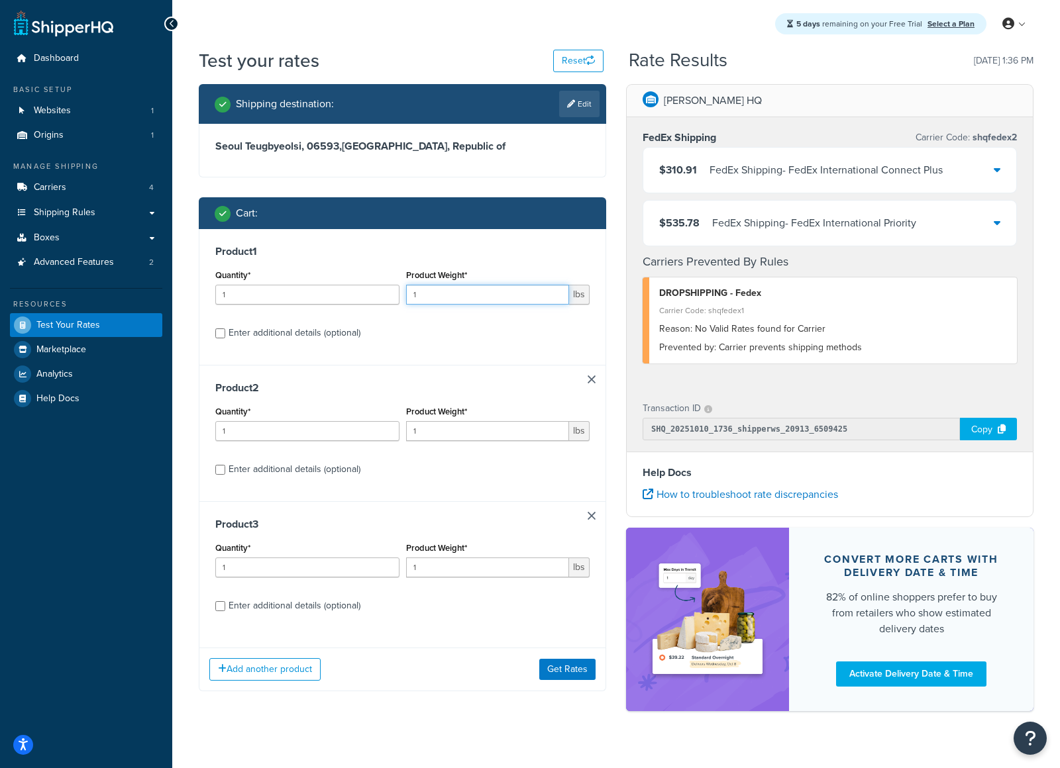
click at [470, 294] on input "1" at bounding box center [488, 295] width 164 height 20
type input "2.5"
drag, startPoint x: 569, startPoint y: 341, endPoint x: 519, endPoint y: 338, distance: 50.4
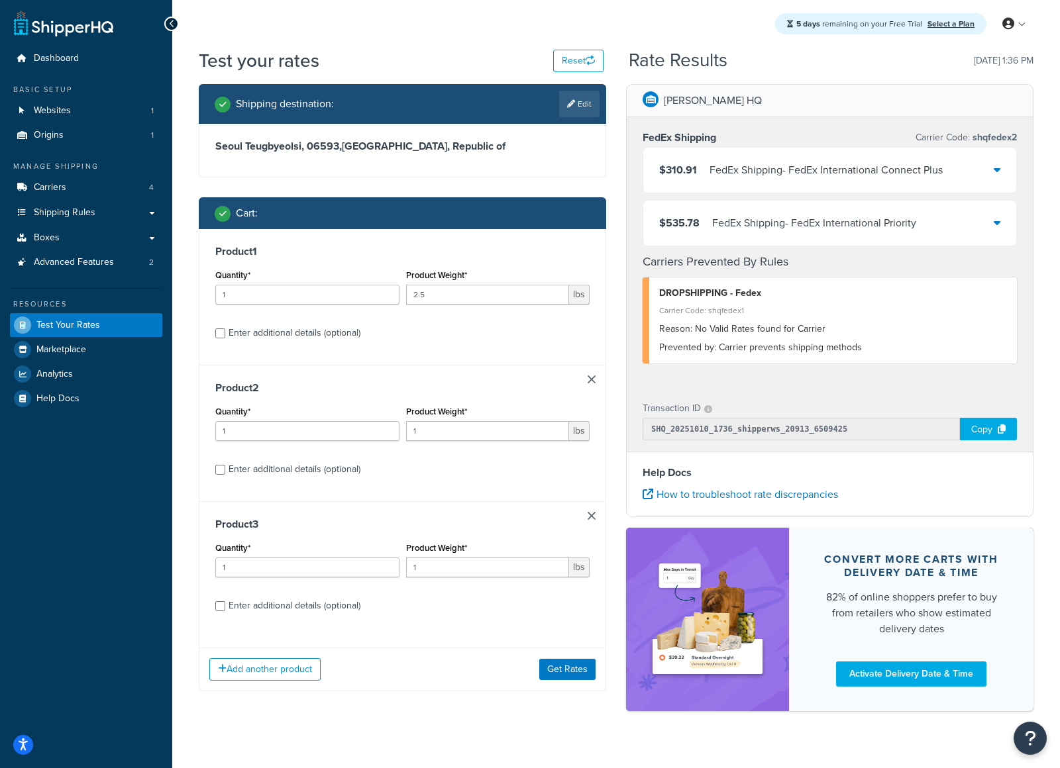
click at [568, 341] on label "Enter additional details (optional)" at bounding box center [409, 331] width 361 height 21
click at [225, 338] on input "Enter additional details (optional)" at bounding box center [220, 334] width 10 height 10
checkbox input "true"
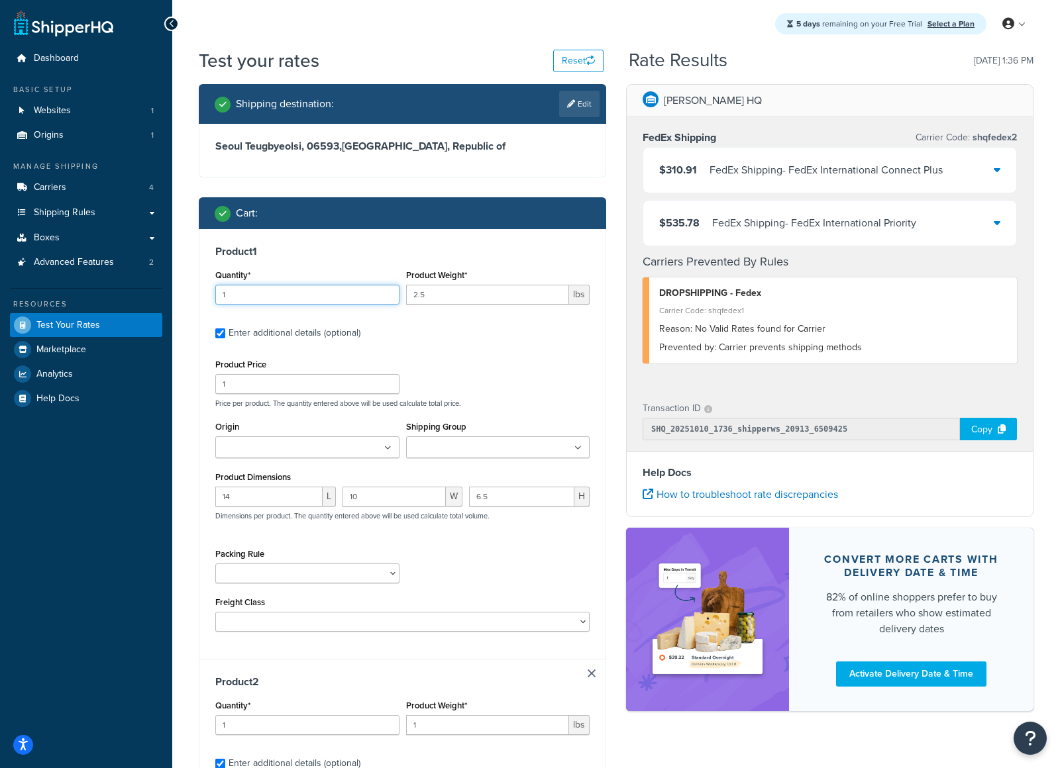
click at [331, 287] on input "1" at bounding box center [307, 295] width 184 height 20
click at [329, 292] on input "1" at bounding box center [307, 295] width 184 height 20
type input "17"
click at [602, 363] on div "Product 1 Quantity* 17 Product Weight* 2.5 lbs Enter additional details (option…" at bounding box center [402, 443] width 406 height 429
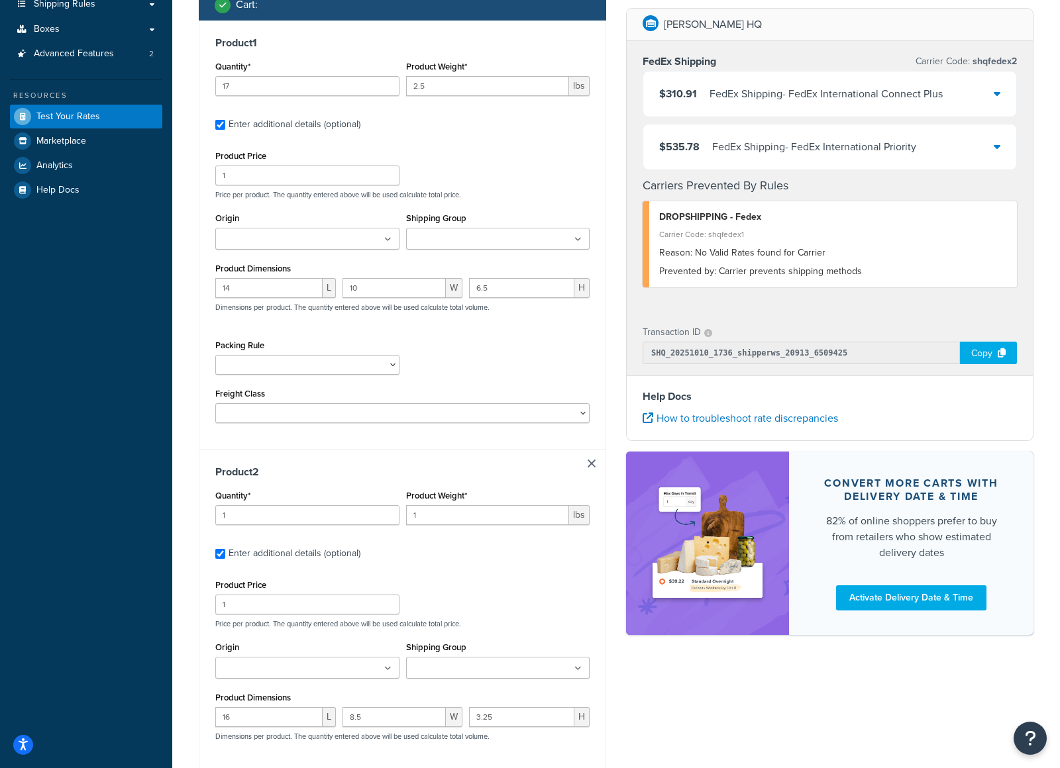
scroll to position [262, 0]
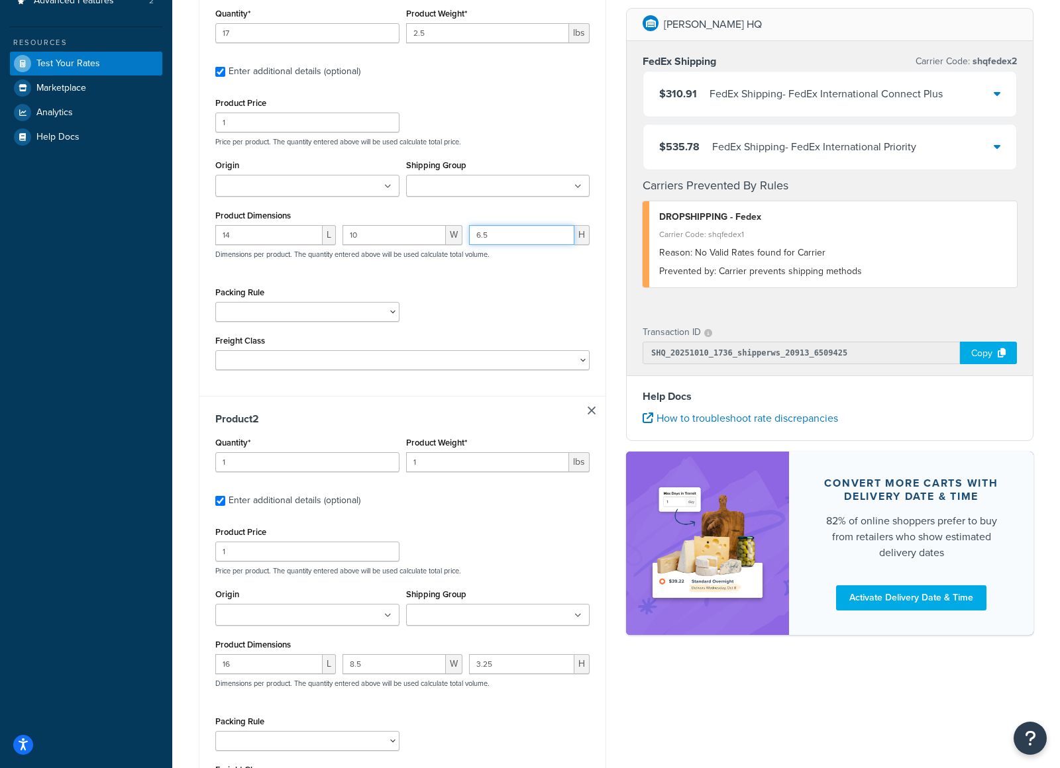
click at [531, 242] on input "6.5" at bounding box center [521, 235] width 105 height 20
type input "6"
click at [601, 307] on div "Product 1 Quantity* 17 Product Weight* 2.5 lbs Enter additional details (option…" at bounding box center [402, 182] width 406 height 429
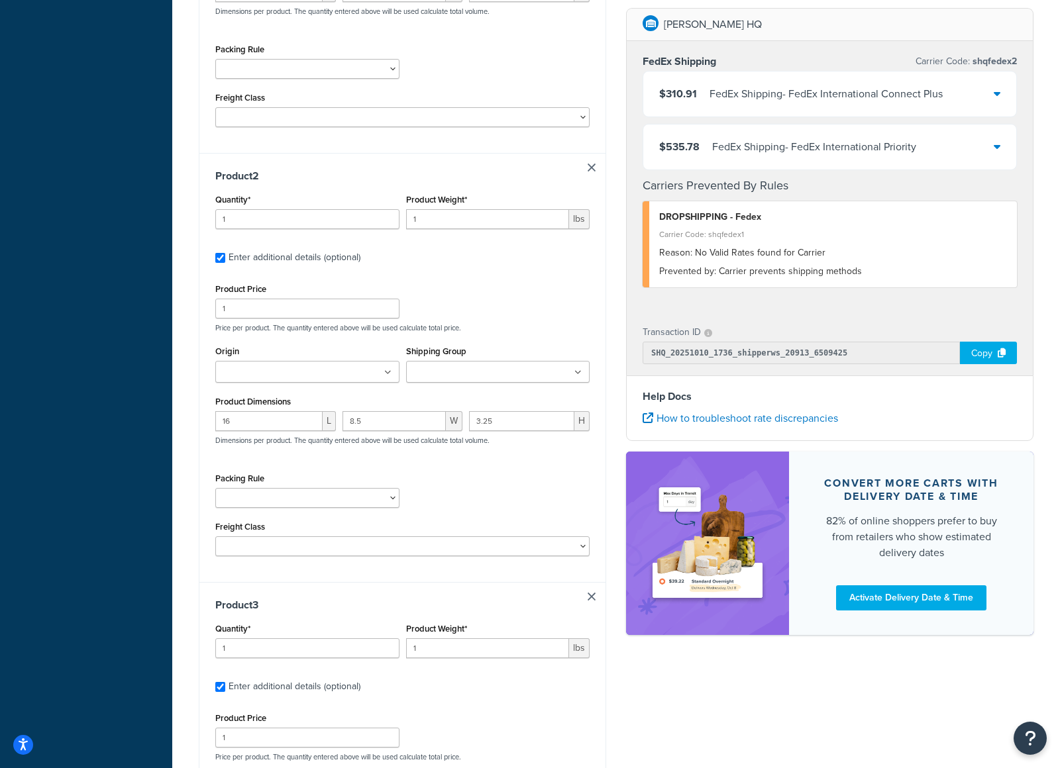
scroll to position [530, 0]
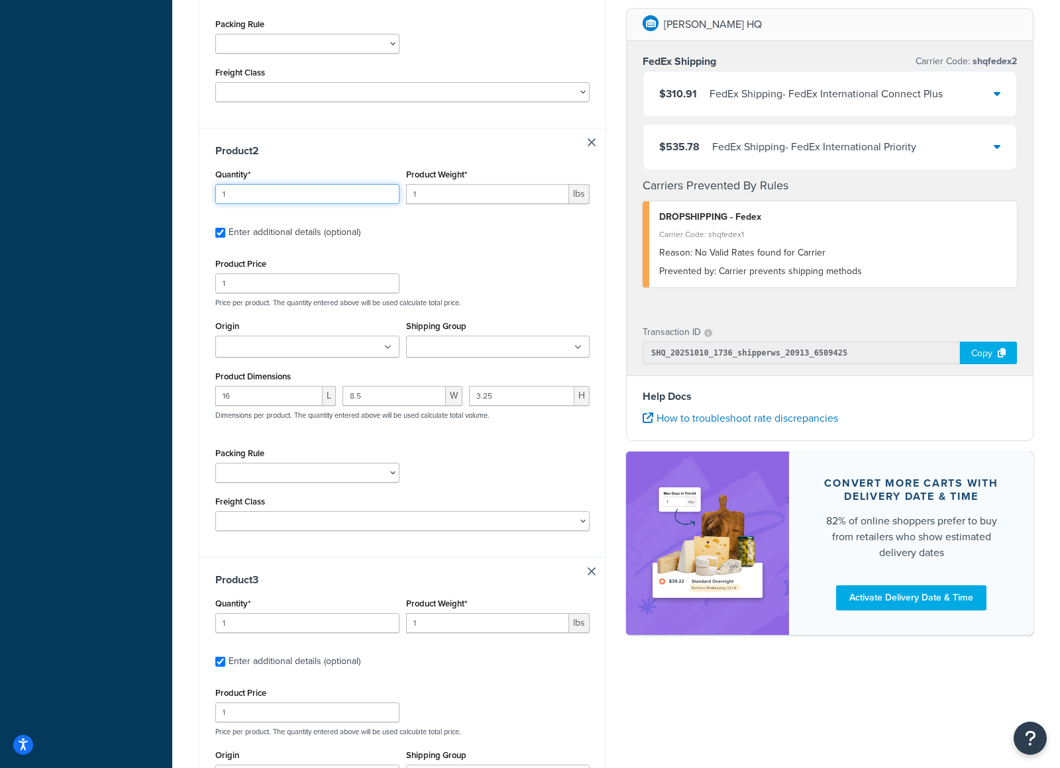
click at [370, 204] on input "1" at bounding box center [307, 194] width 184 height 20
click at [390, 193] on input "2" at bounding box center [307, 194] width 184 height 20
type input "3"
click at [390, 193] on input "3" at bounding box center [307, 194] width 184 height 20
click at [490, 199] on input "1" at bounding box center [488, 194] width 164 height 20
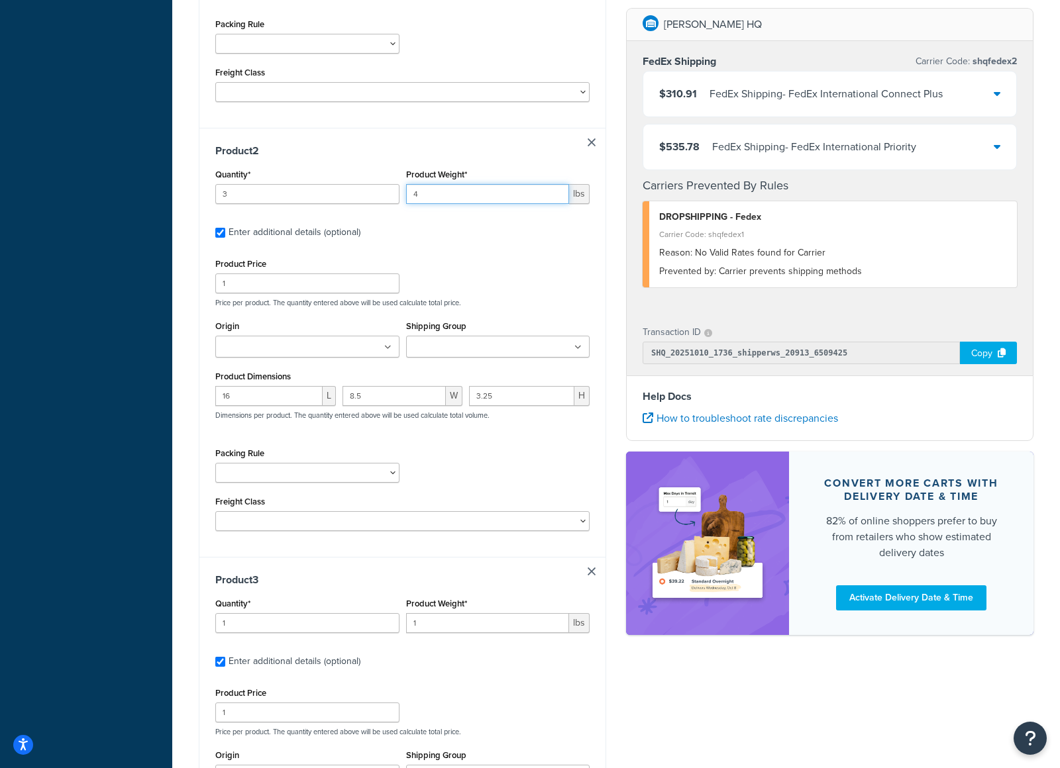
type input "4"
click at [603, 298] on div "Product 2 Quantity* 3 Product Weight* 4 lbs Enter additional details (optional)…" at bounding box center [402, 342] width 406 height 429
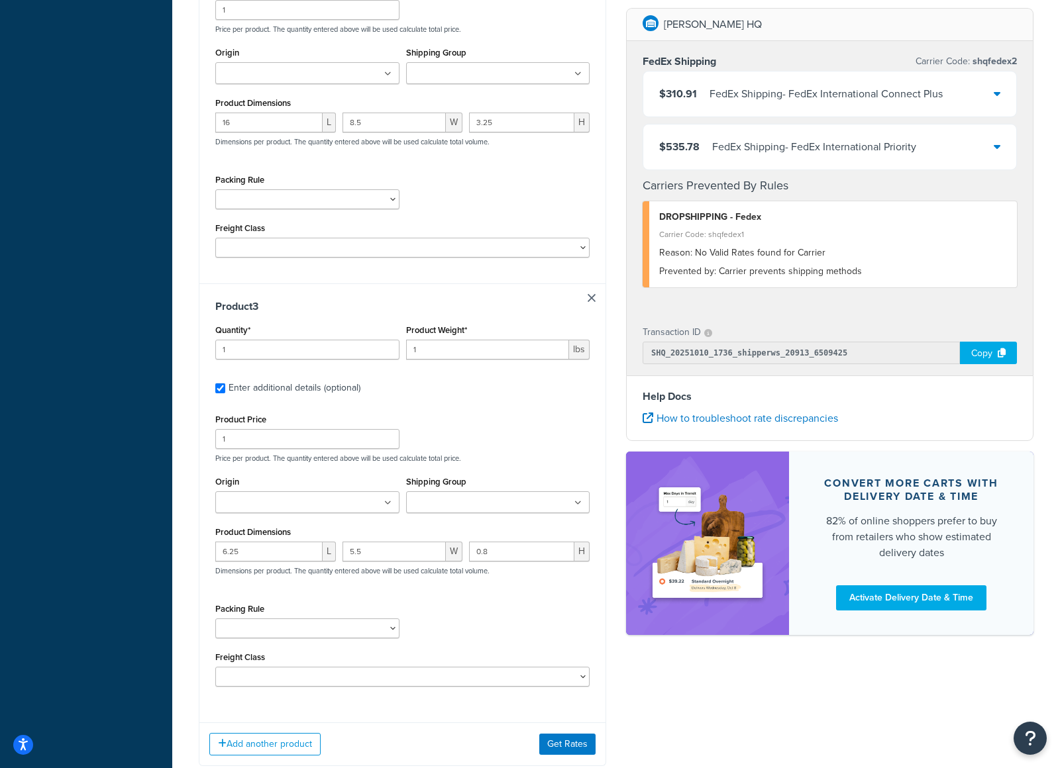
scroll to position [850, 0]
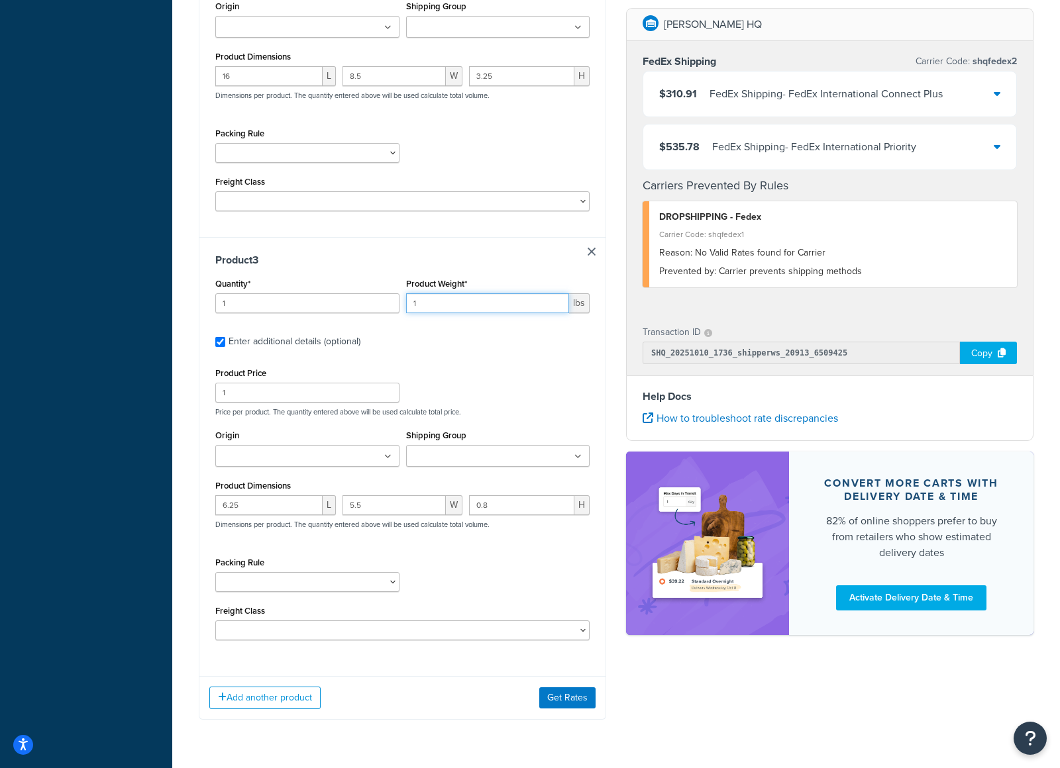
click at [470, 300] on input "1" at bounding box center [488, 303] width 164 height 20
click at [270, 310] on input "1" at bounding box center [307, 303] width 184 height 20
type input "2"
click at [387, 303] on input "2" at bounding box center [307, 303] width 184 height 20
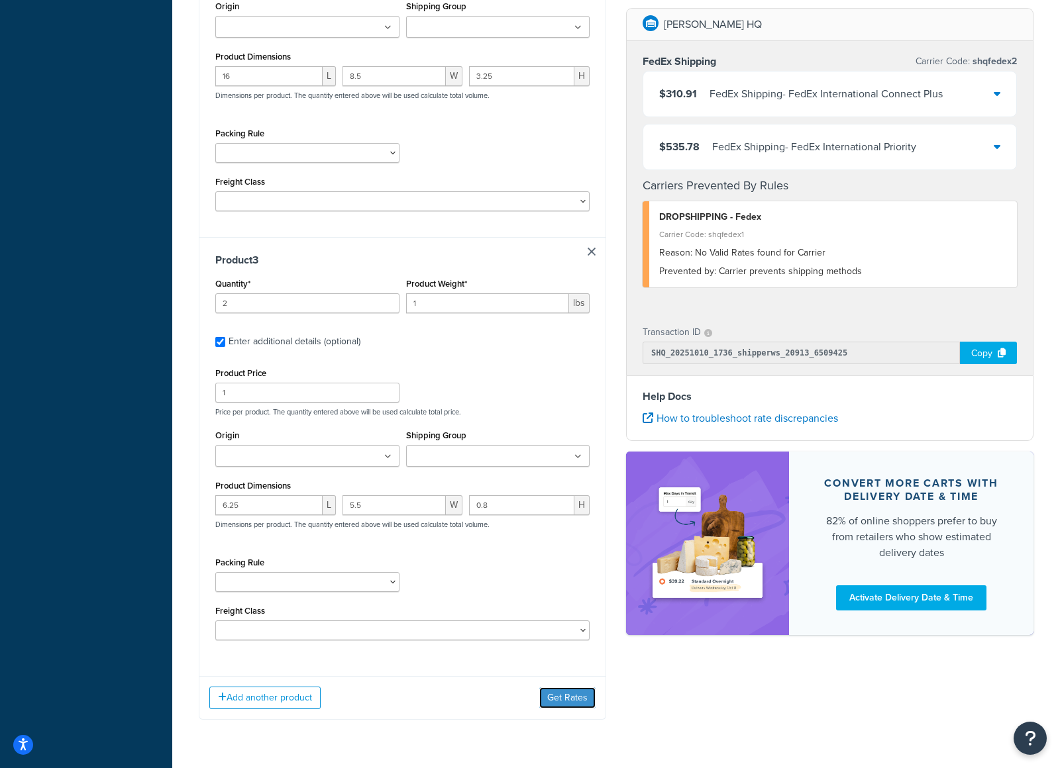
click at [565, 707] on button "Get Rates" at bounding box center [567, 698] width 56 height 21
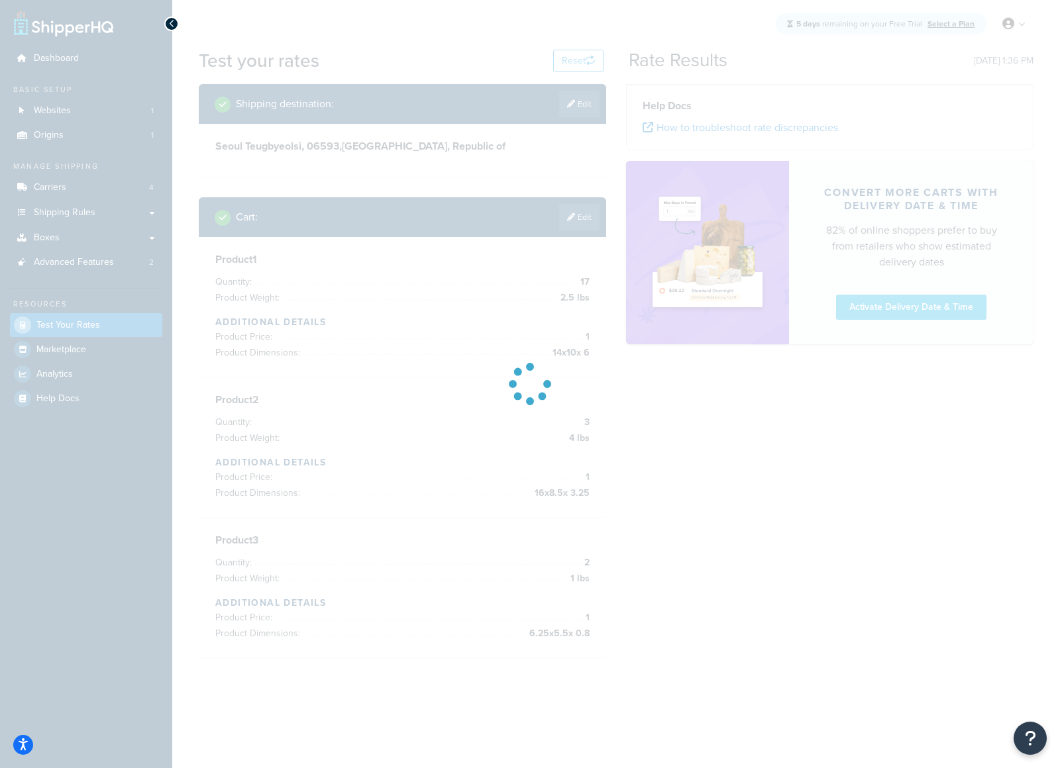
scroll to position [0, 0]
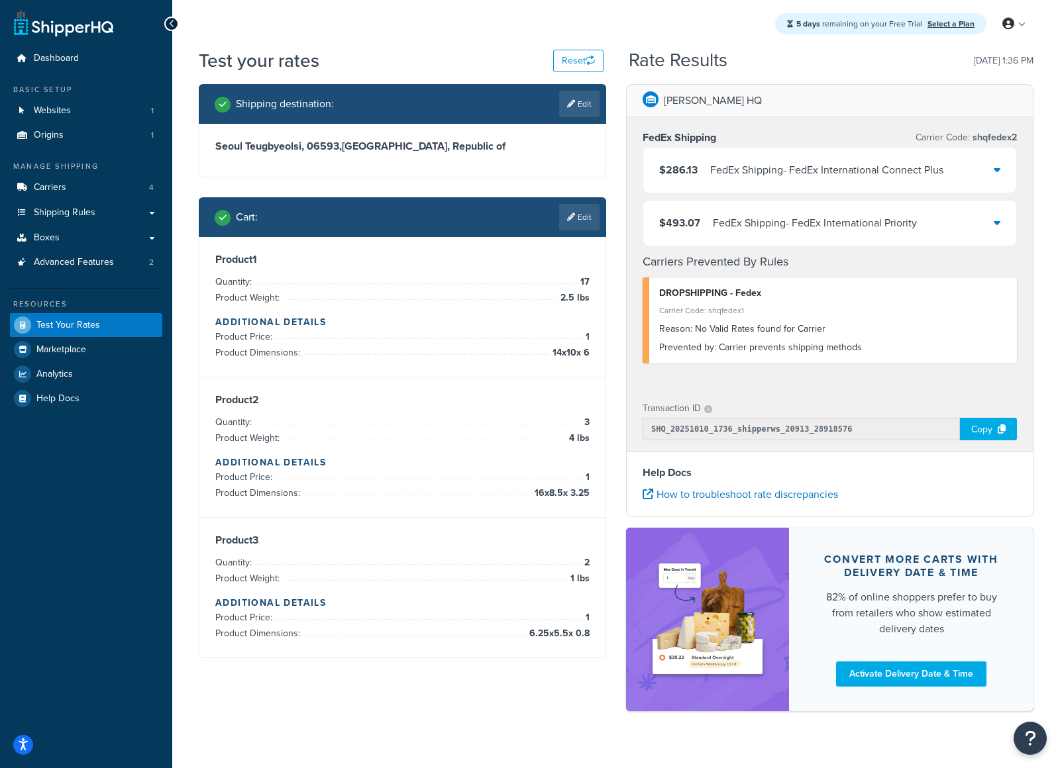
drag, startPoint x: 912, startPoint y: 158, endPoint x: 985, endPoint y: 174, distance: 74.4
click at [927, 158] on div "$286.13 FedEx Shipping - FedEx International Connect Plus" at bounding box center [829, 170] width 373 height 45
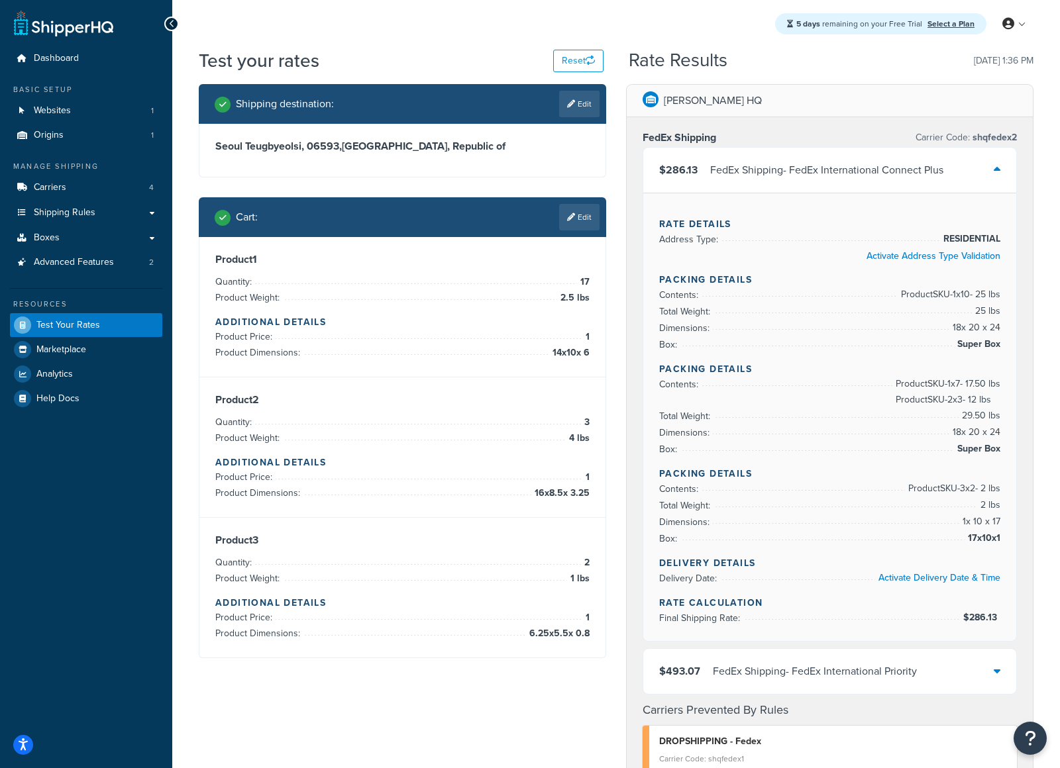
click at [985, 173] on div "$286.13 FedEx Shipping - FedEx International Connect Plus" at bounding box center [829, 170] width 373 height 45
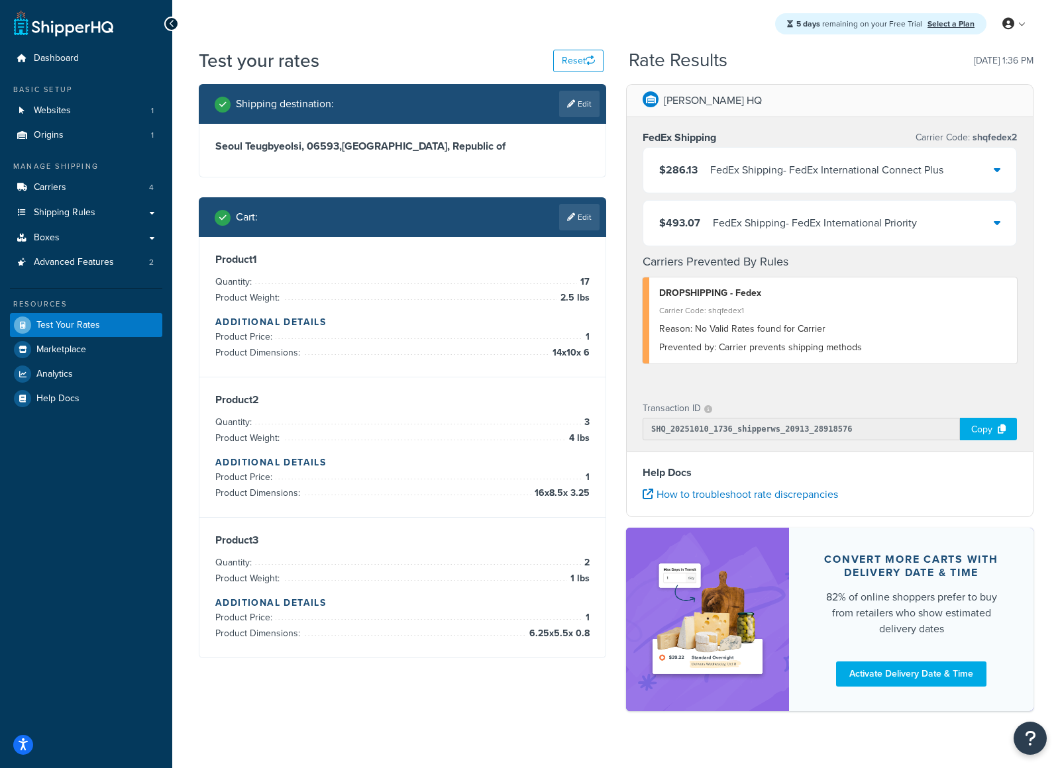
click at [832, 81] on div "Test your rates Reset Rate Results [DATE] 1:36 PM" at bounding box center [616, 66] width 835 height 36
